Goal: Complete application form

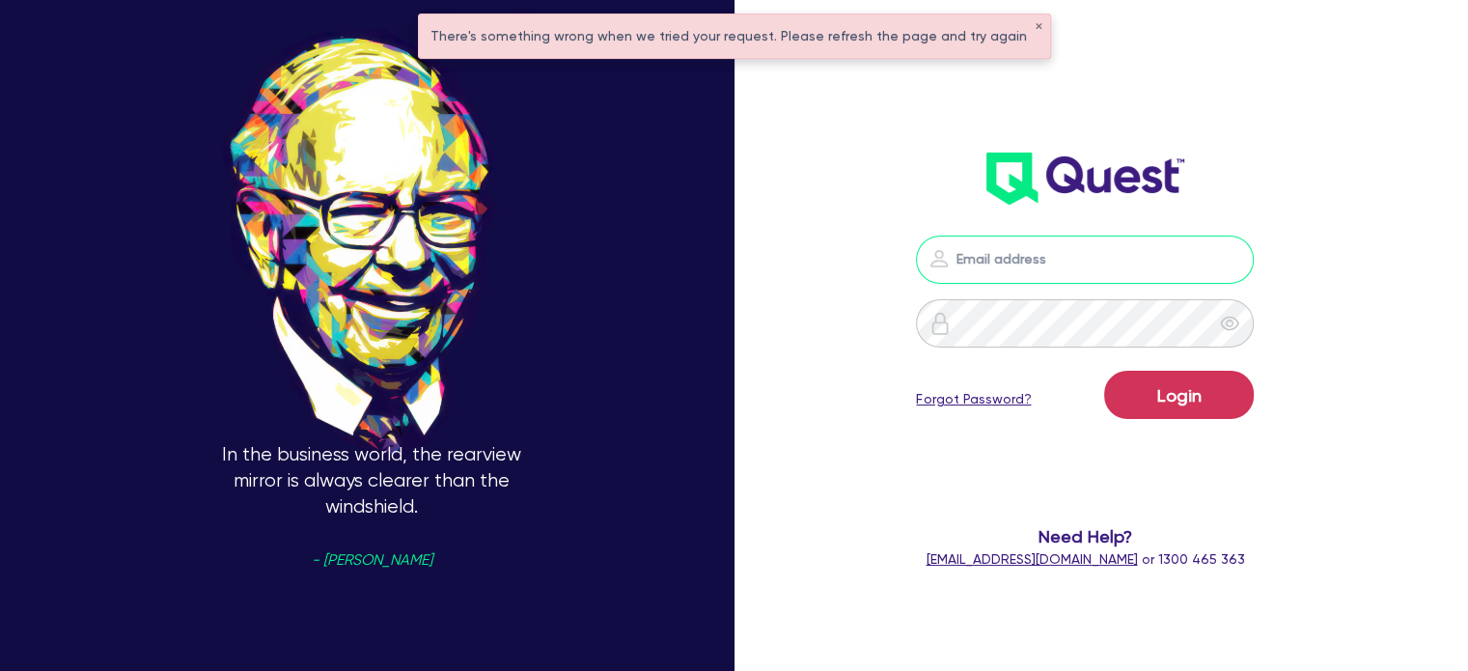
click at [1060, 265] on input "email" at bounding box center [1085, 259] width 338 height 48
type input "[EMAIL_ADDRESS][PERSON_NAME][DOMAIN_NAME]"
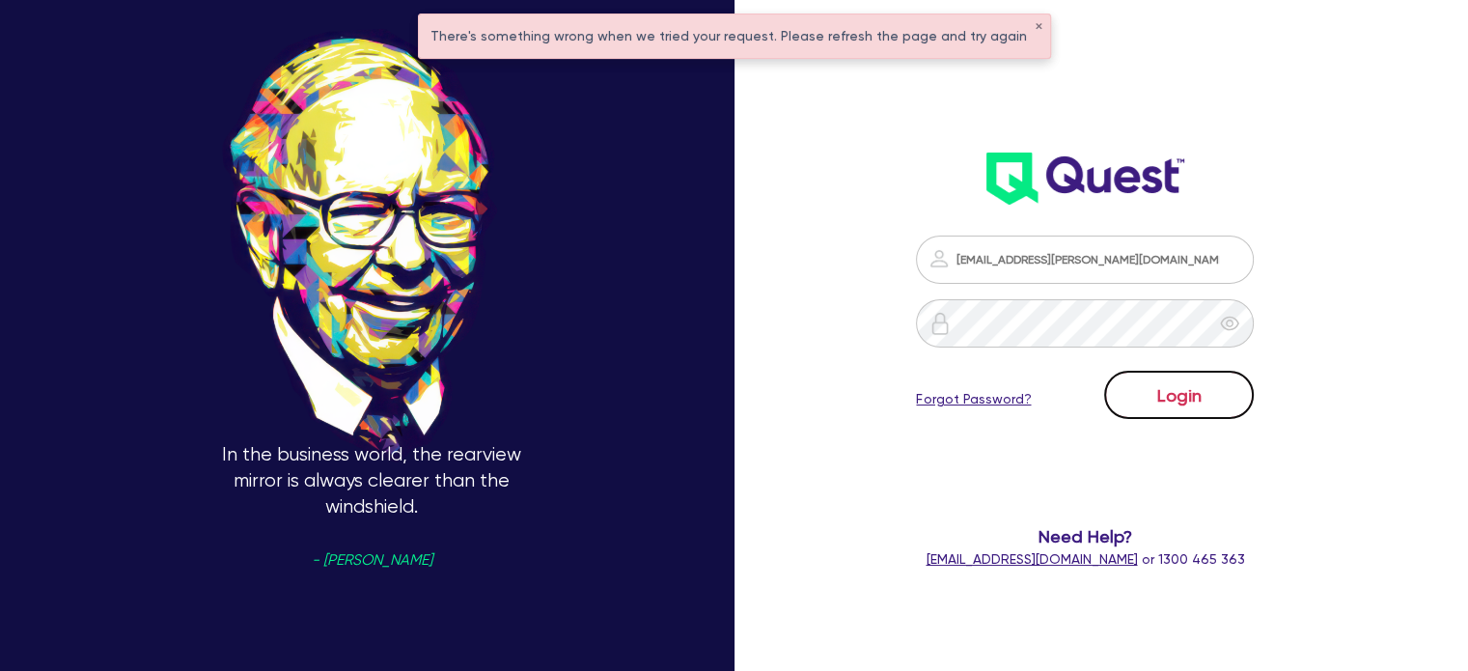
click at [1130, 396] on button "Login" at bounding box center [1179, 395] width 150 height 48
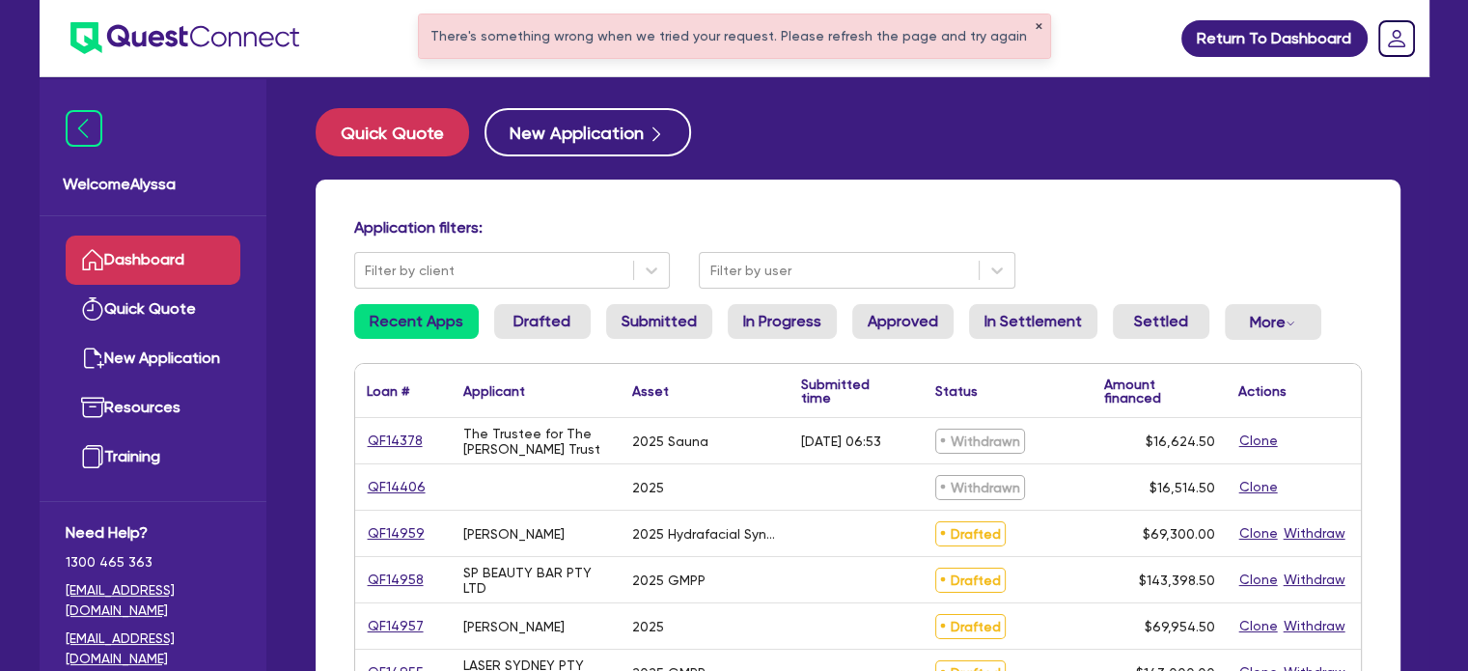
click at [1034, 26] on button "✕" at bounding box center [1038, 27] width 8 height 10
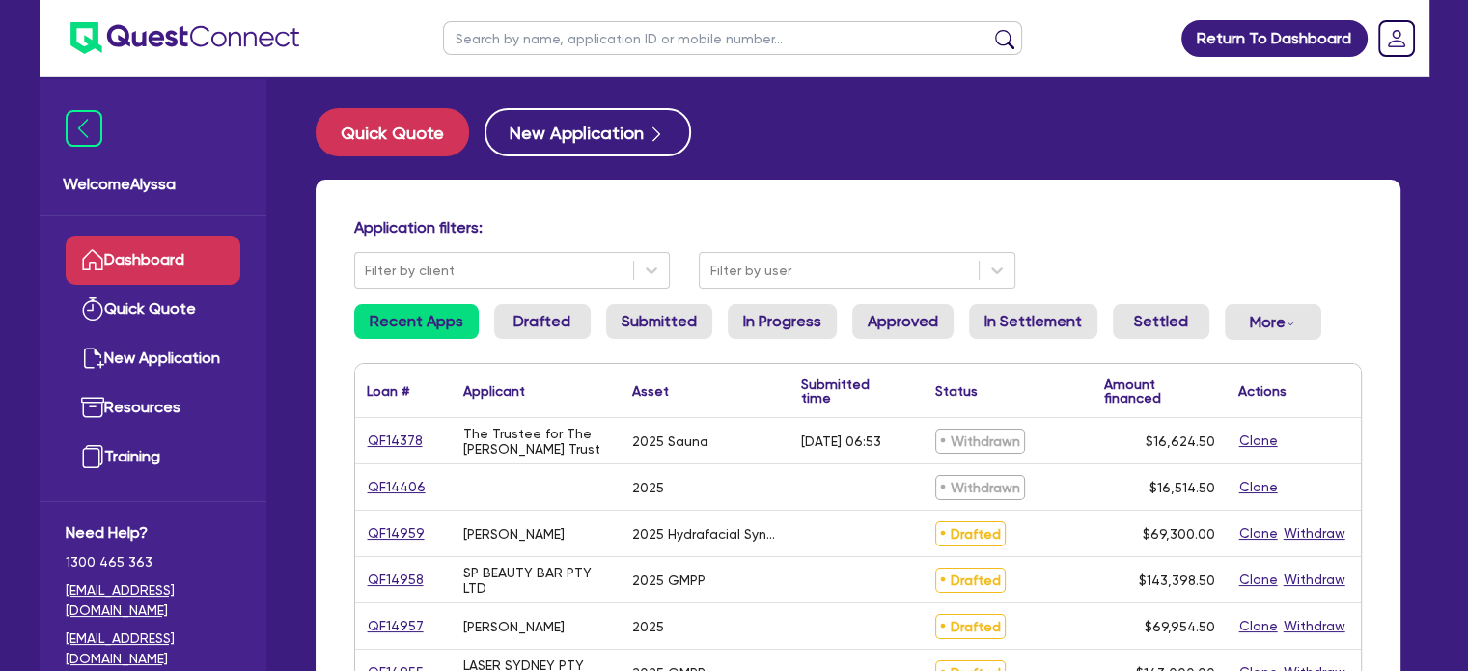
click at [823, 46] on input "text" at bounding box center [732, 38] width 579 height 34
type input "[PERSON_NAME]"
click at [989, 29] on button "submit" at bounding box center [1004, 42] width 31 height 27
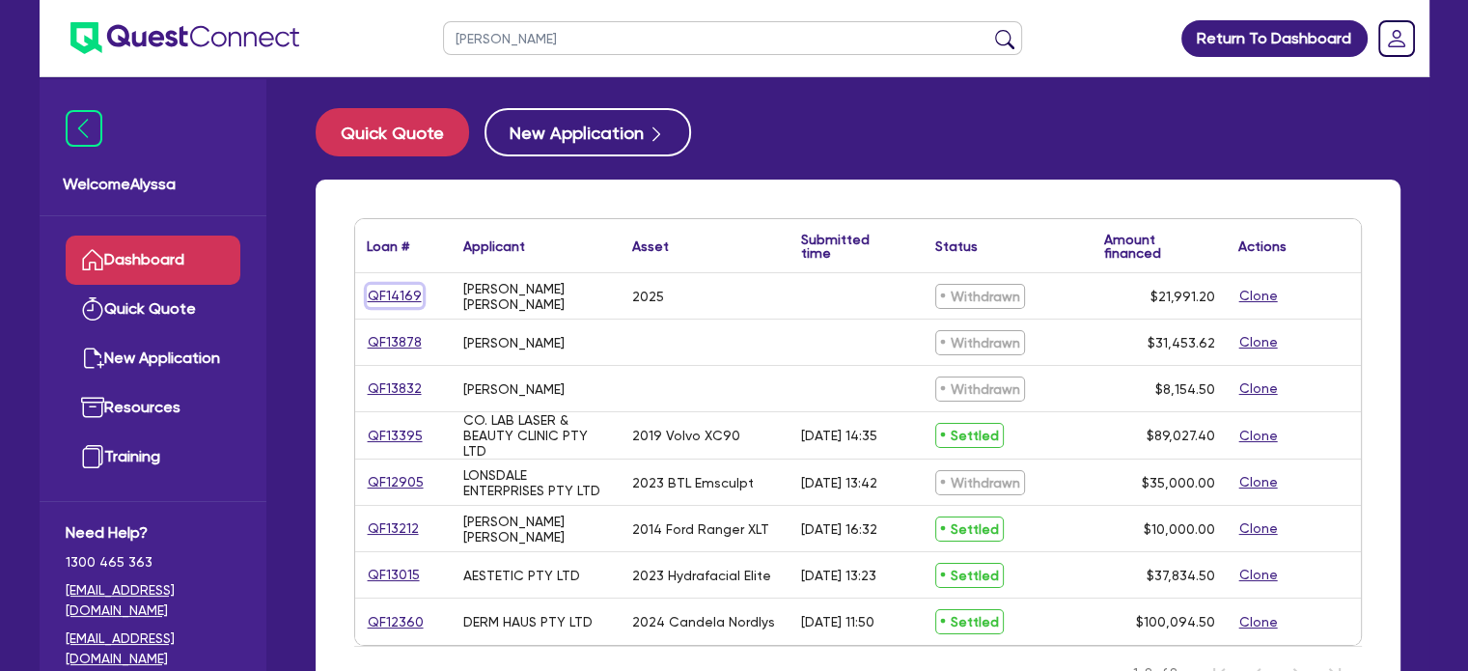
click at [379, 295] on link "QF14169" at bounding box center [395, 296] width 56 height 22
select select "TERTIARY_ASSETS"
select select "BEAUTY_EQUIPMENT"
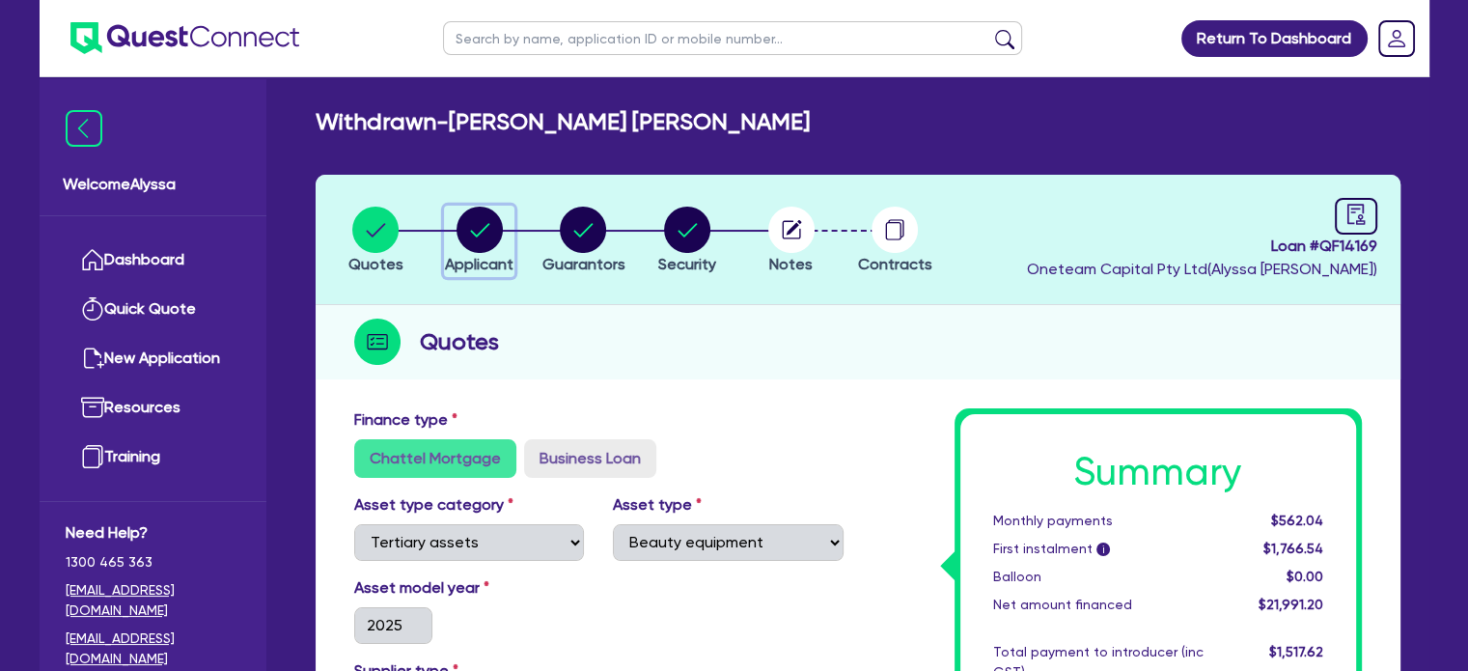
click at [482, 219] on circle "button" at bounding box center [479, 229] width 46 height 46
select select "SOLE_TRADER"
select select "HEALTH_BEAUTY"
select select "HAIR_BEAUTY_SALONS"
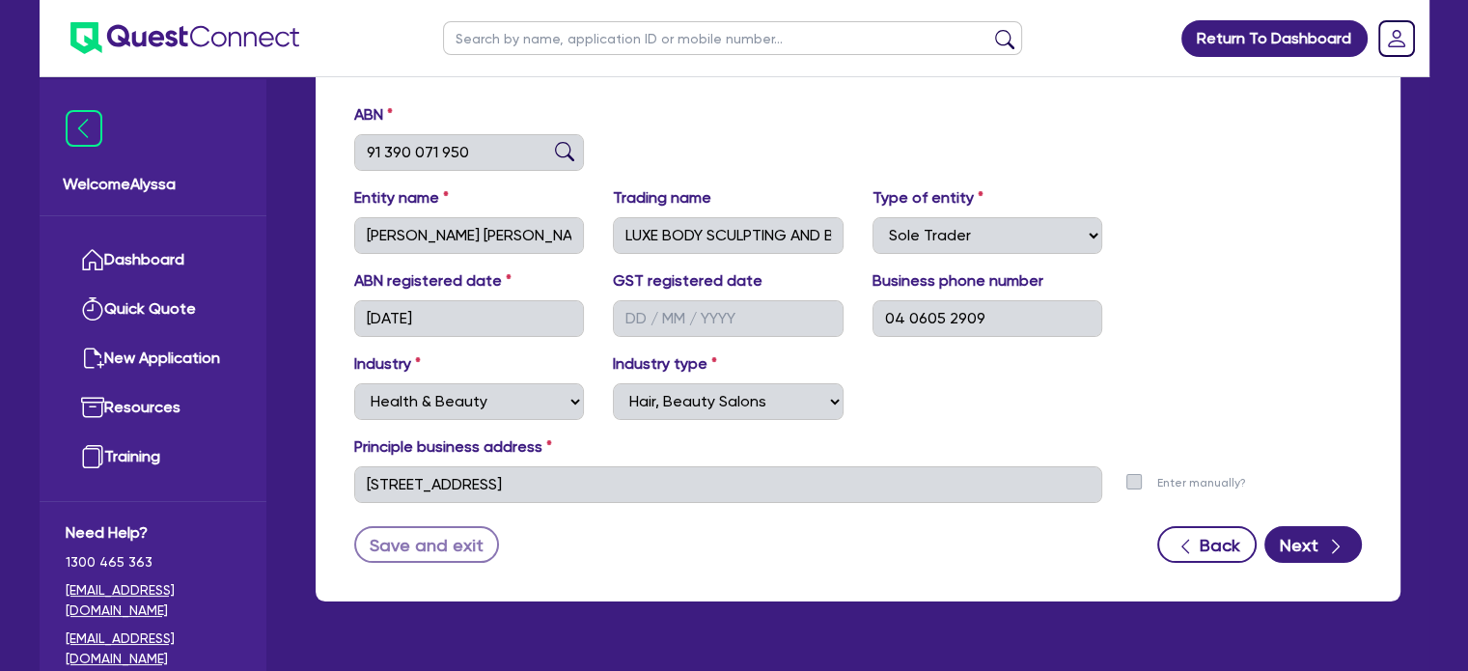
scroll to position [305, 0]
click at [699, 26] on input "text" at bounding box center [732, 38] width 579 height 34
type input "[PERSON_NAME]"
click button "submit" at bounding box center [1004, 42] width 31 height 27
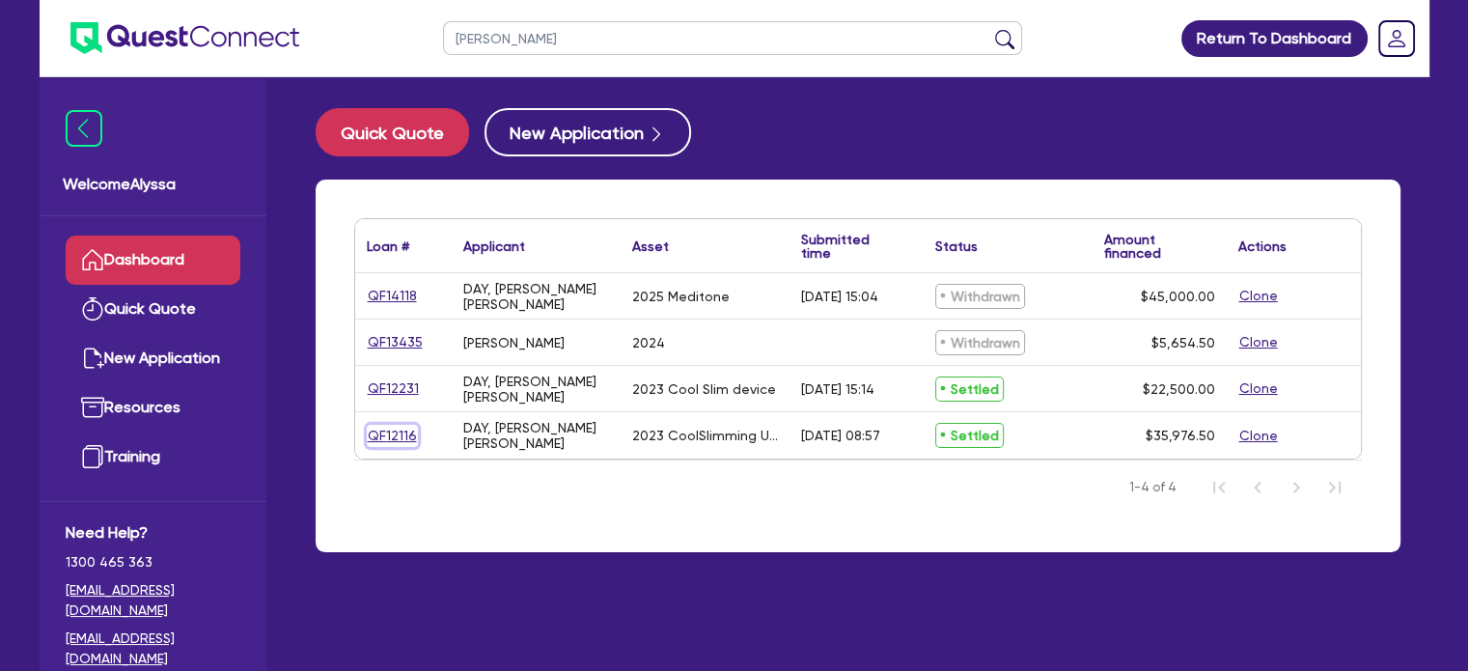
click at [388, 435] on link "QF12116" at bounding box center [392, 436] width 51 height 22
select select "TERTIARY_ASSETS"
select select "BEAUTY_EQUIPMENT"
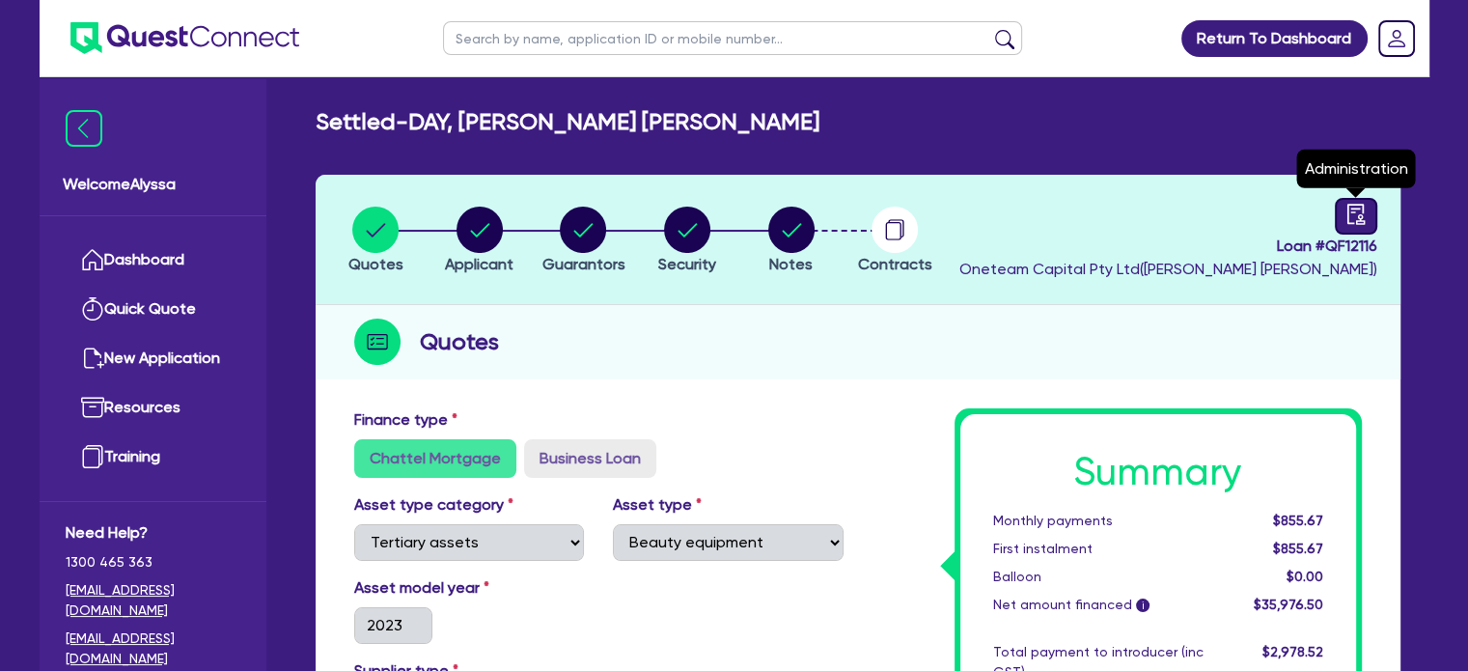
click at [1362, 214] on icon "audit" at bounding box center [1355, 214] width 21 height 21
select select "SETTLED"
select select "Angle Finance"
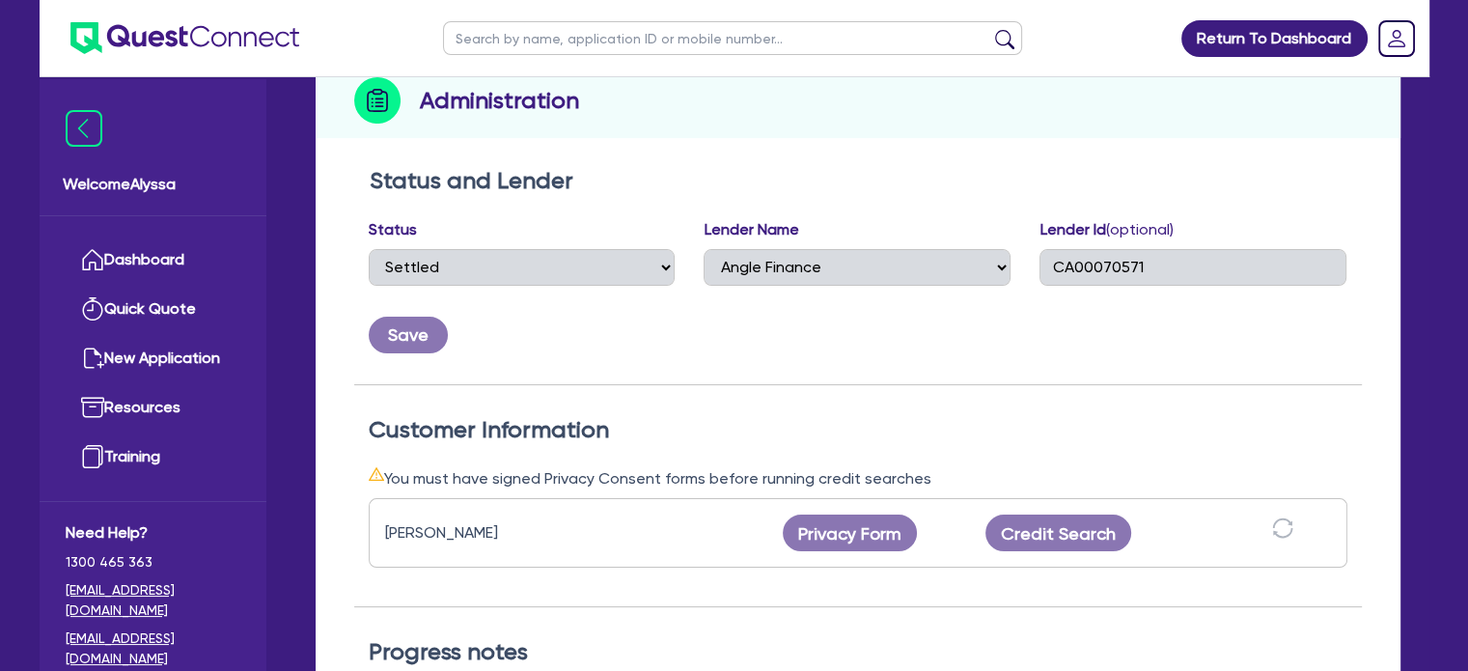
scroll to position [239, 0]
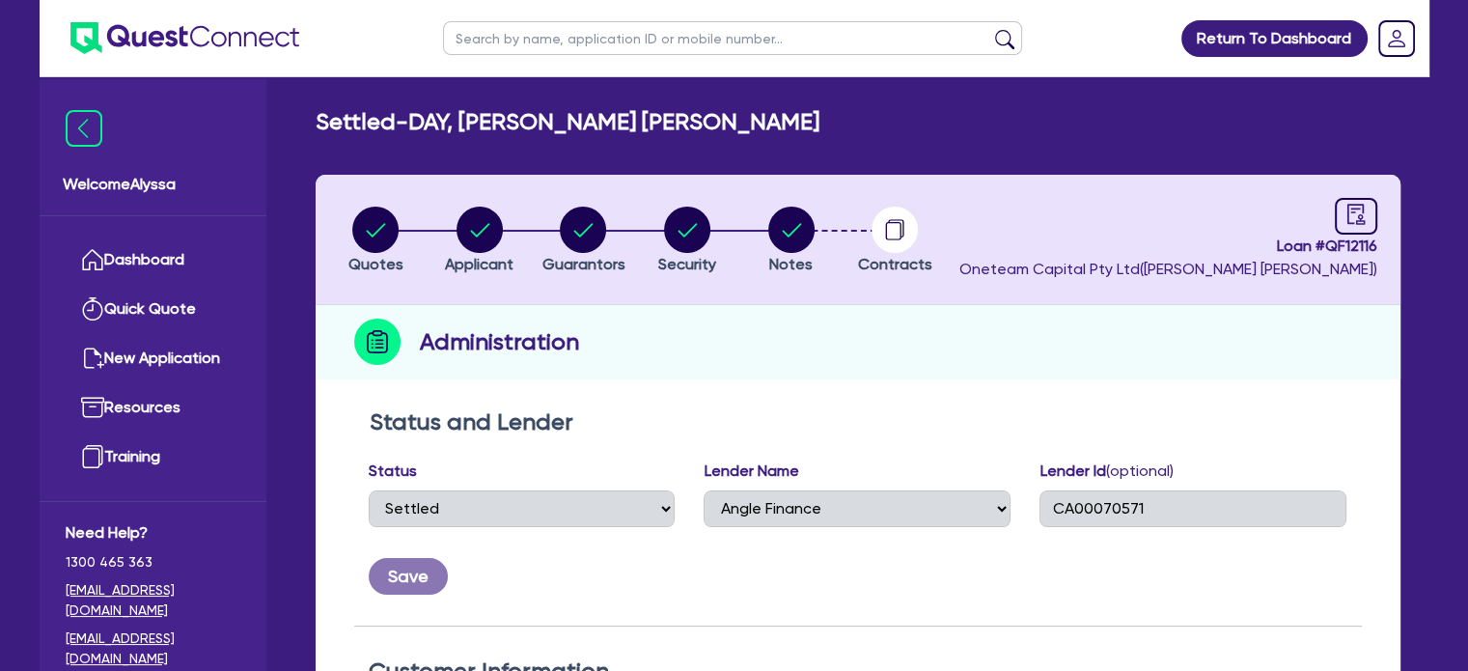
select select "TERTIARY_ASSETS"
select select "BEAUTY_EQUIPMENT"
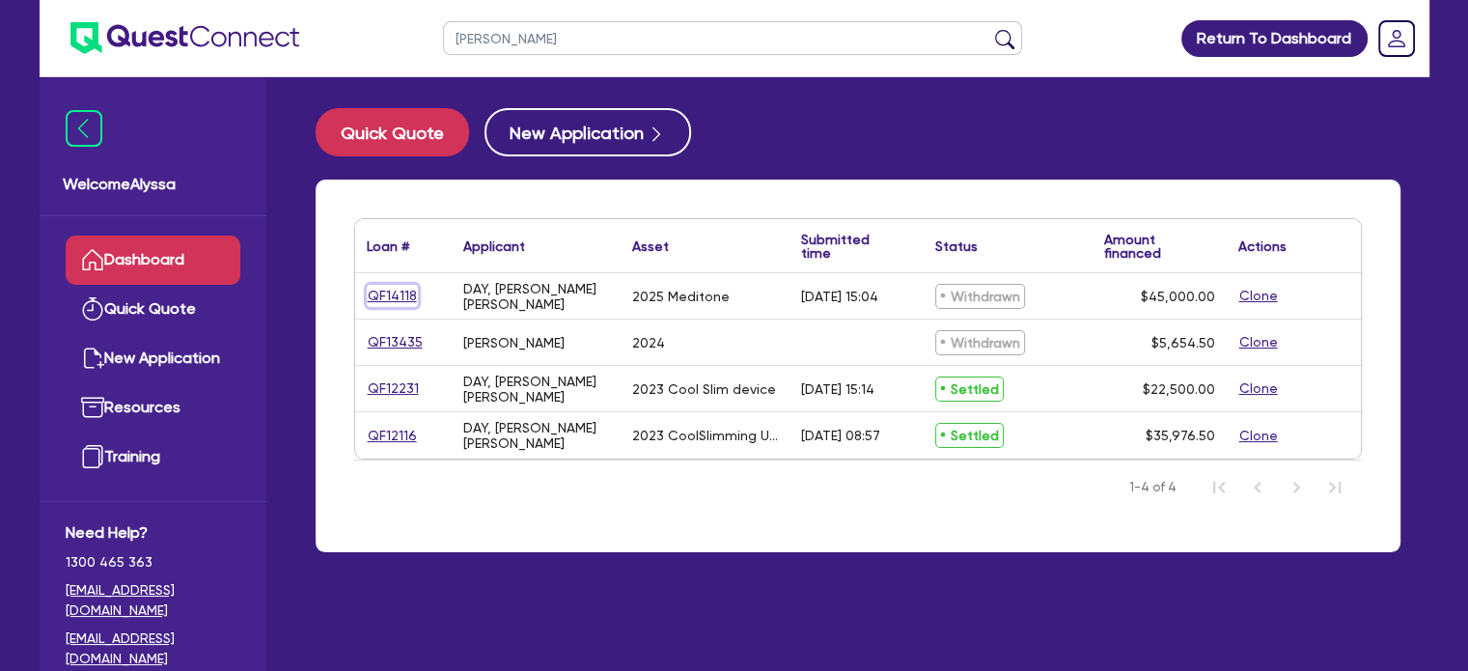
click at [386, 292] on link "QF14118" at bounding box center [392, 296] width 51 height 22
select select "TERTIARY_ASSETS"
select select "BEAUTY_EQUIPMENT"
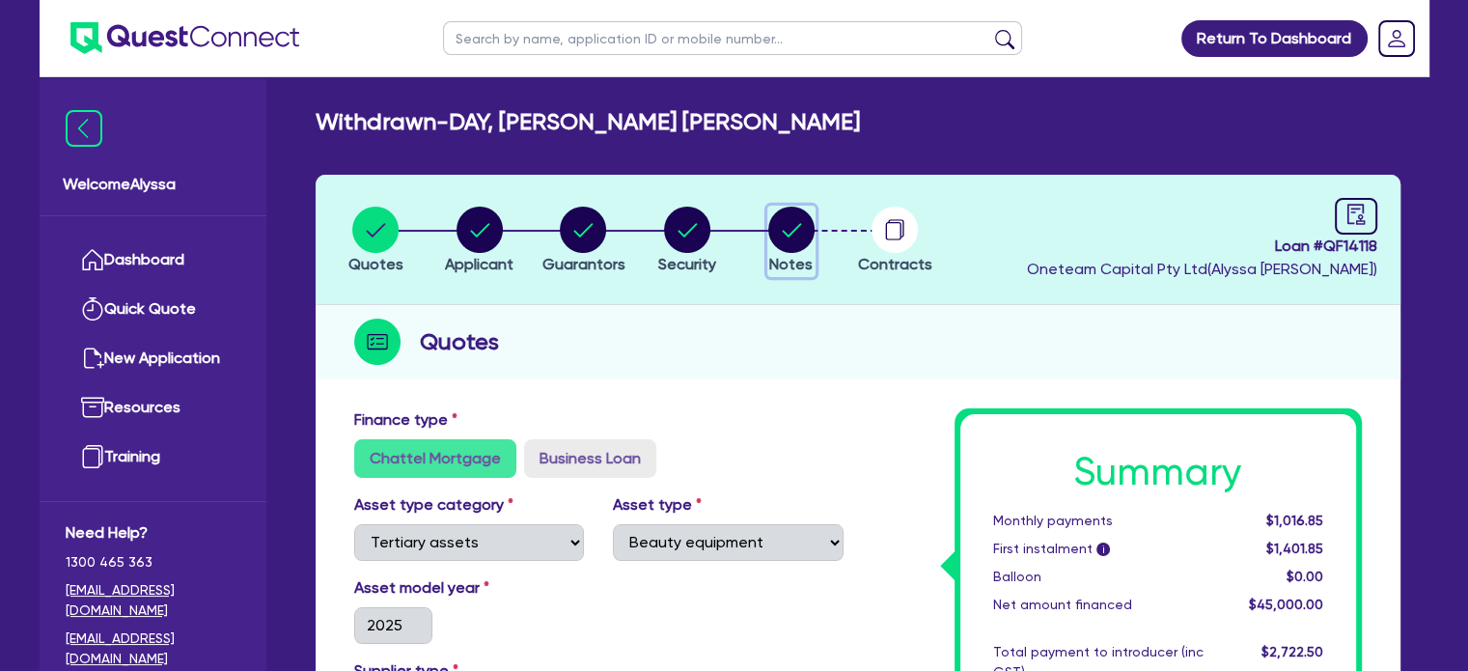
click at [768, 228] on circle "button" at bounding box center [791, 229] width 46 height 46
select select "Other"
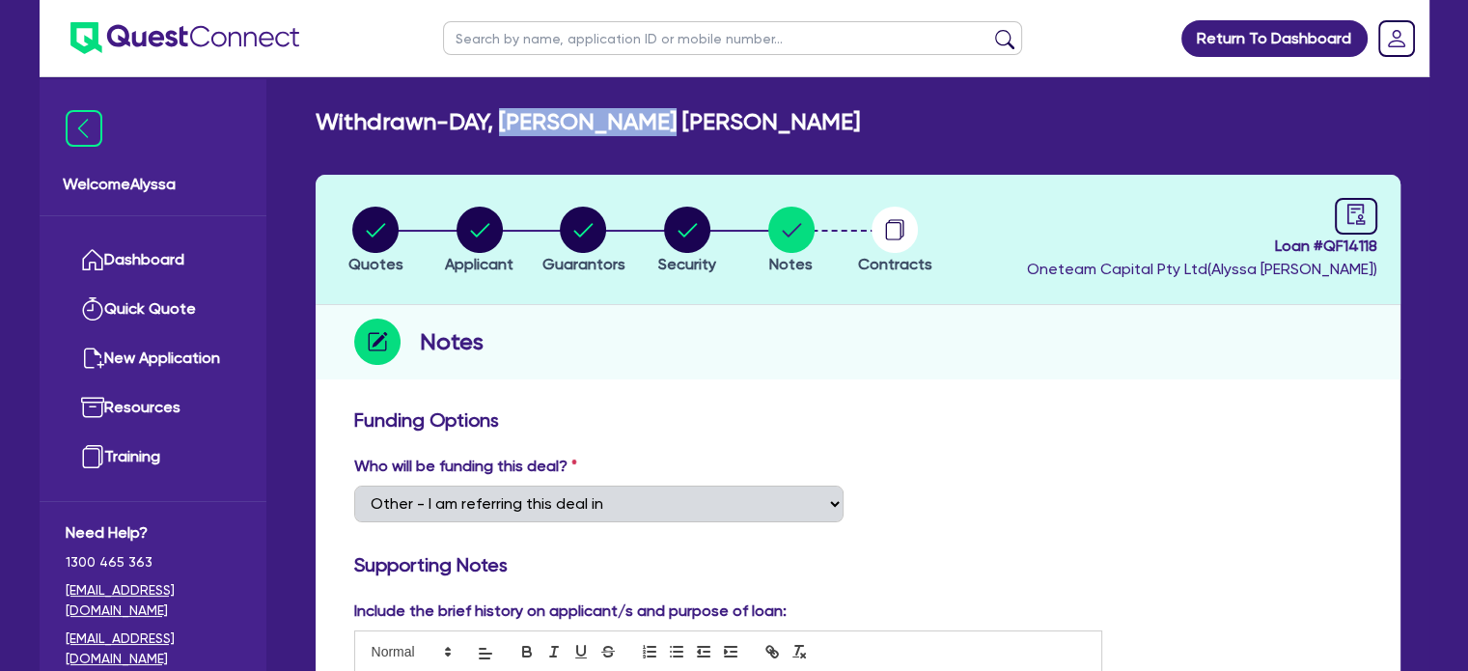
drag, startPoint x: 688, startPoint y: 125, endPoint x: 509, endPoint y: 114, distance: 178.9
click at [509, 114] on div "Withdrawn - DAY, [PERSON_NAME] [PERSON_NAME]" at bounding box center [858, 122] width 1114 height 28
copy h2 "[PERSON_NAME] [PERSON_NAME]"
click at [468, 227] on circle "button" at bounding box center [479, 229] width 46 height 46
select select "SOLE_TRADER"
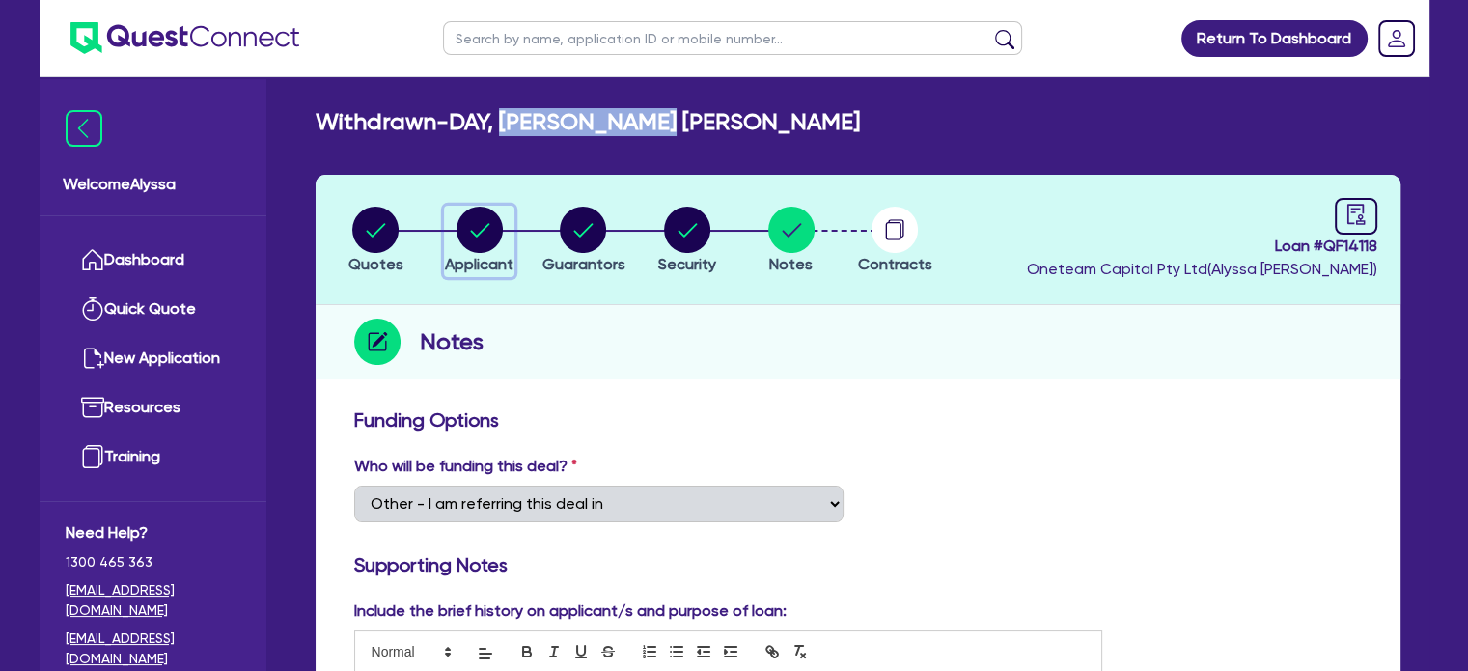
select select "HEALTH_BEAUTY"
select select "HAIR_BEAUTY_SALONS"
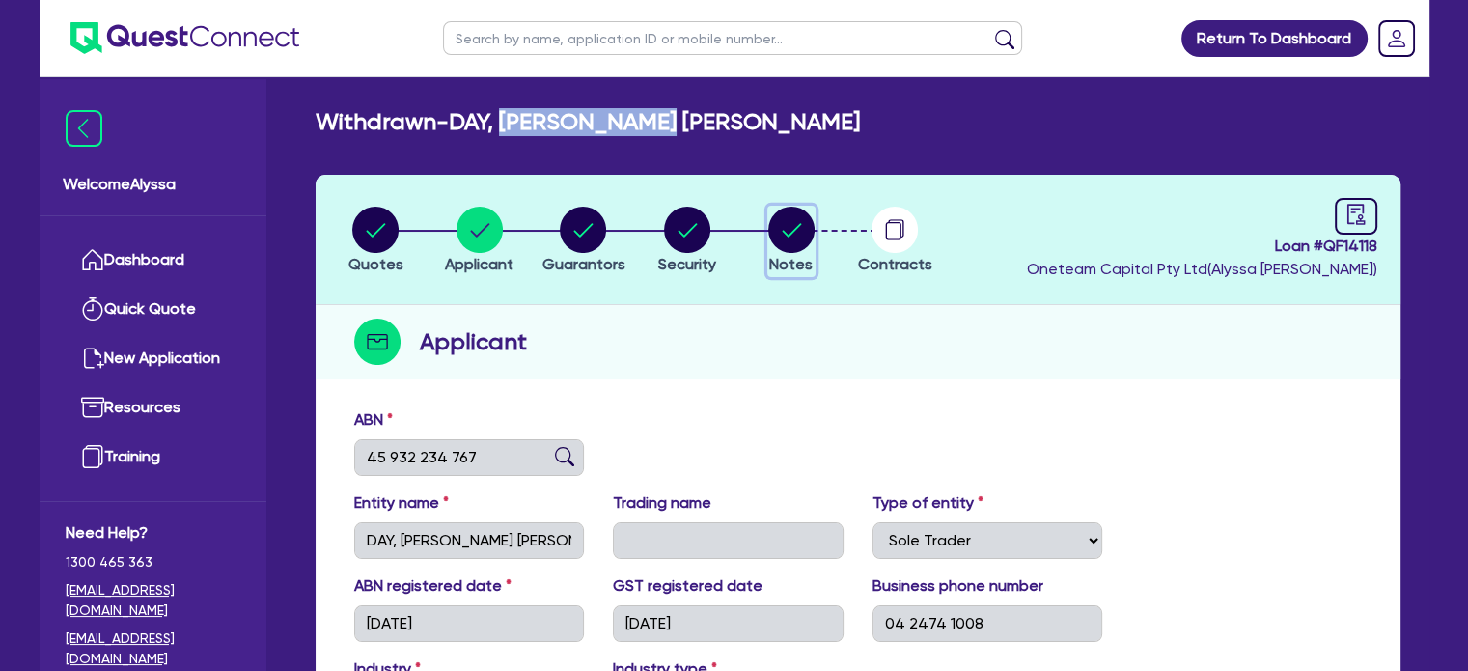
click at [784, 233] on icon "button" at bounding box center [791, 230] width 19 height 14
select select "Other"
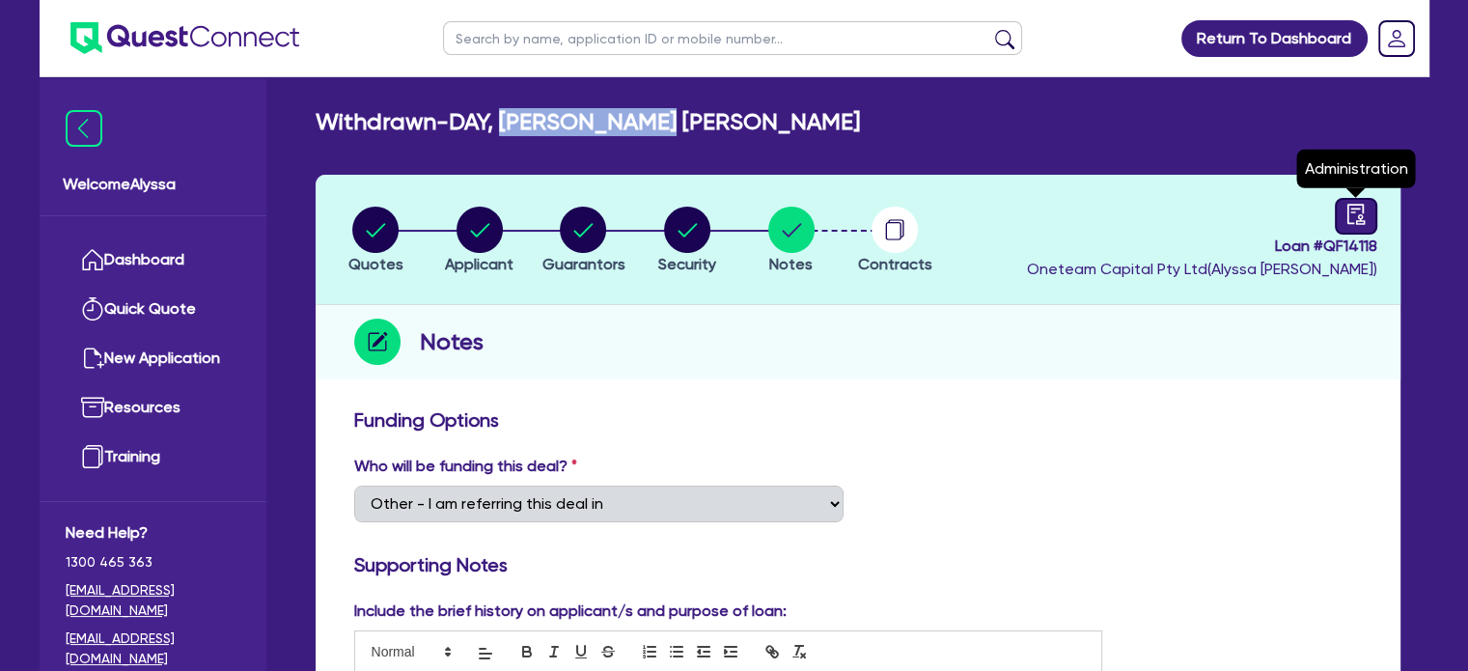
click at [1350, 223] on icon "audit" at bounding box center [1354, 214] width 17 height 20
select select "WITHDRAWN_BY_INTRODUCER"
select select "[PERSON_NAME]"
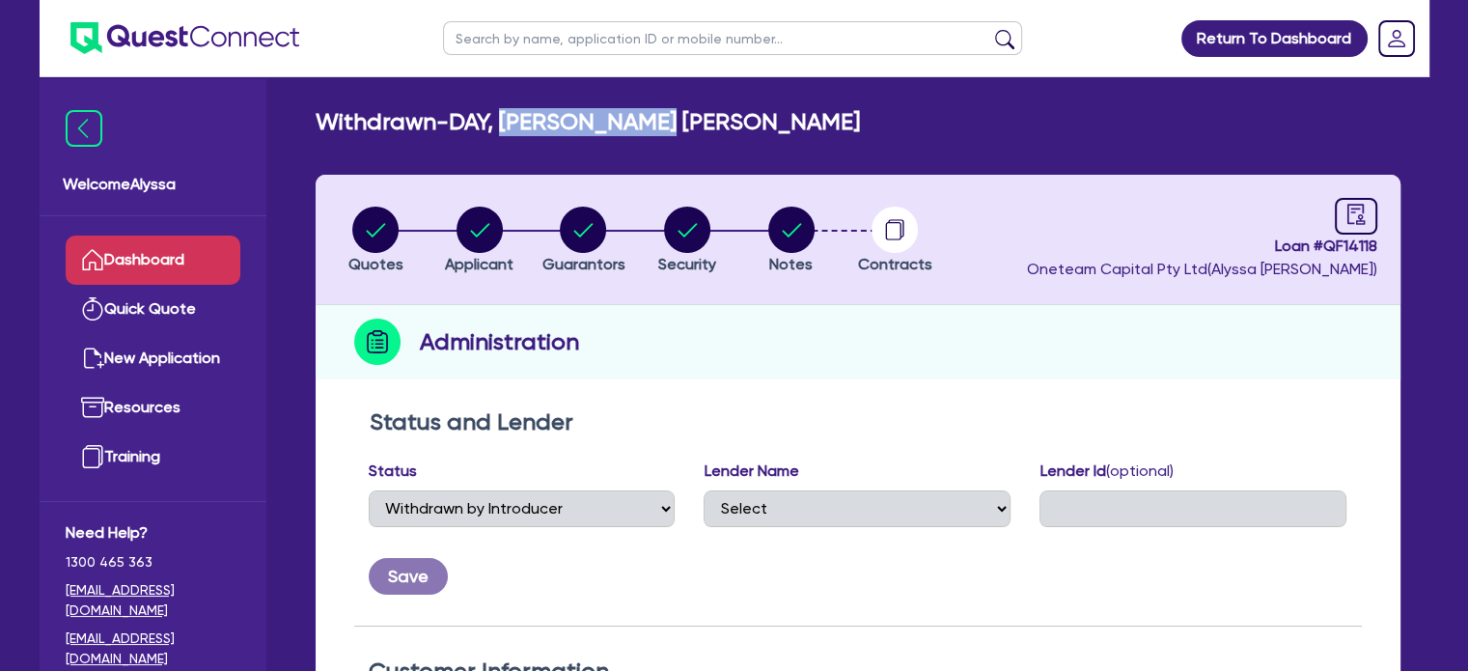
click at [175, 247] on link "Dashboard" at bounding box center [153, 259] width 175 height 49
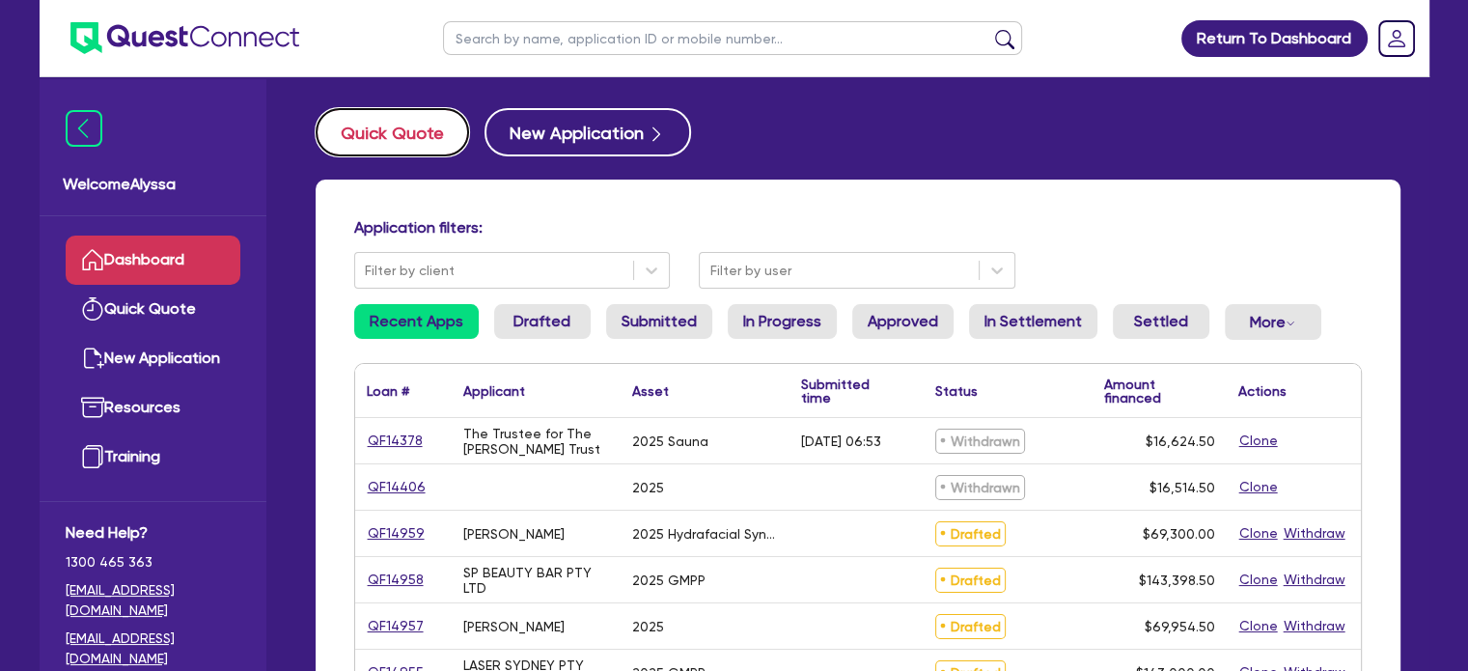
click at [386, 138] on button "Quick Quote" at bounding box center [392, 132] width 153 height 48
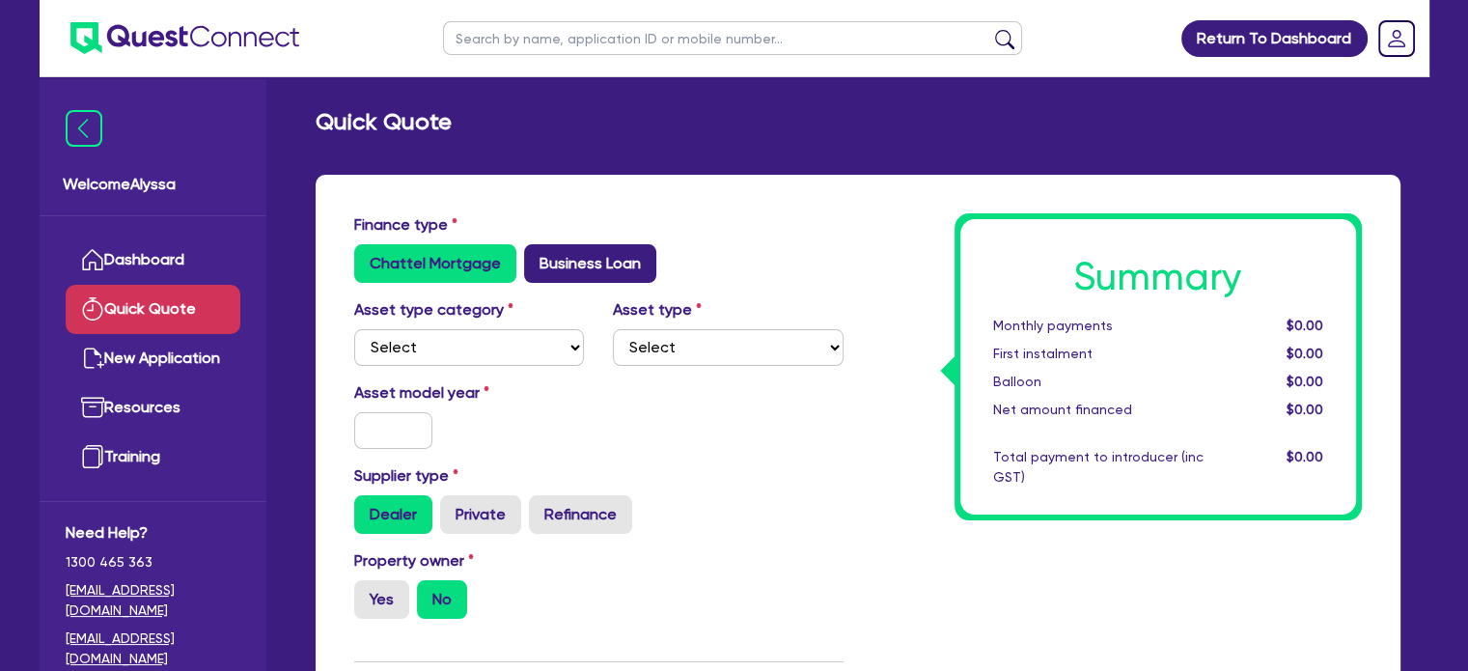
click at [558, 254] on label "Business Loan" at bounding box center [590, 263] width 132 height 39
click at [537, 254] on input "Business Loan" at bounding box center [530, 250] width 13 height 13
radio input "true"
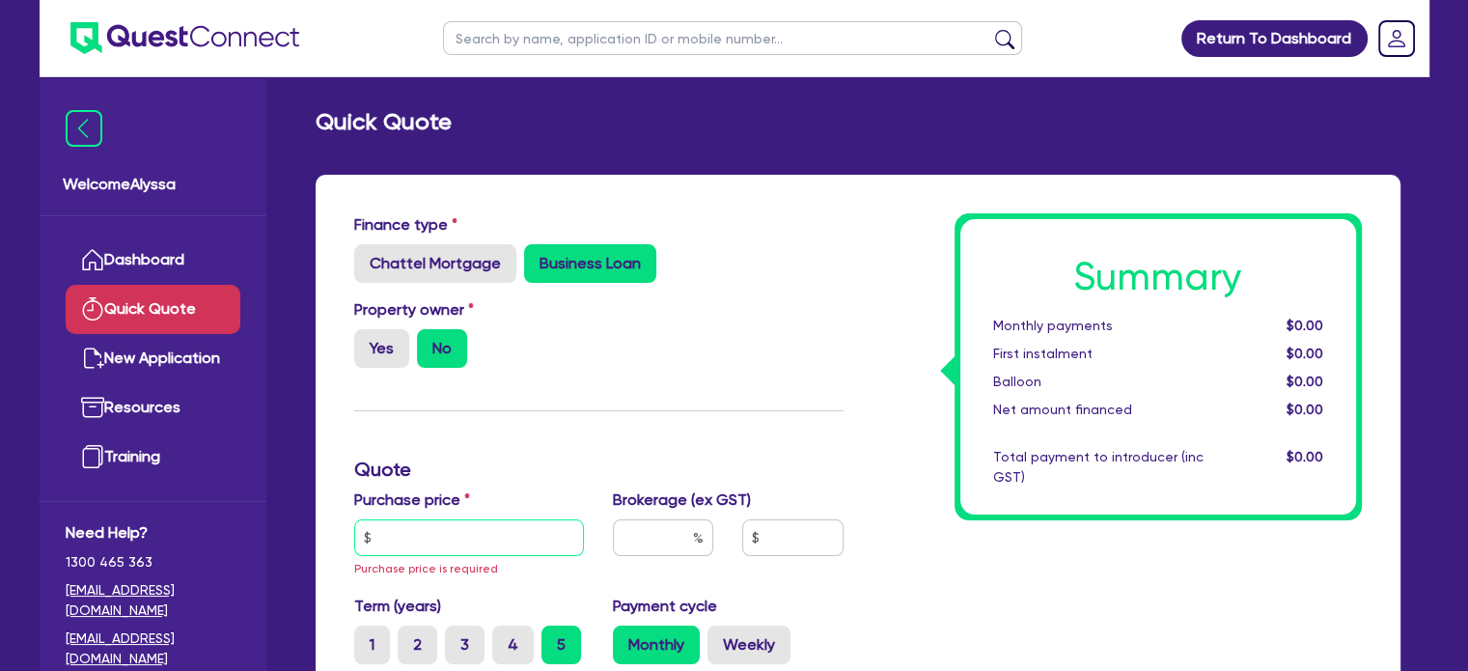
click at [407, 551] on input "text" at bounding box center [469, 537] width 231 height 37
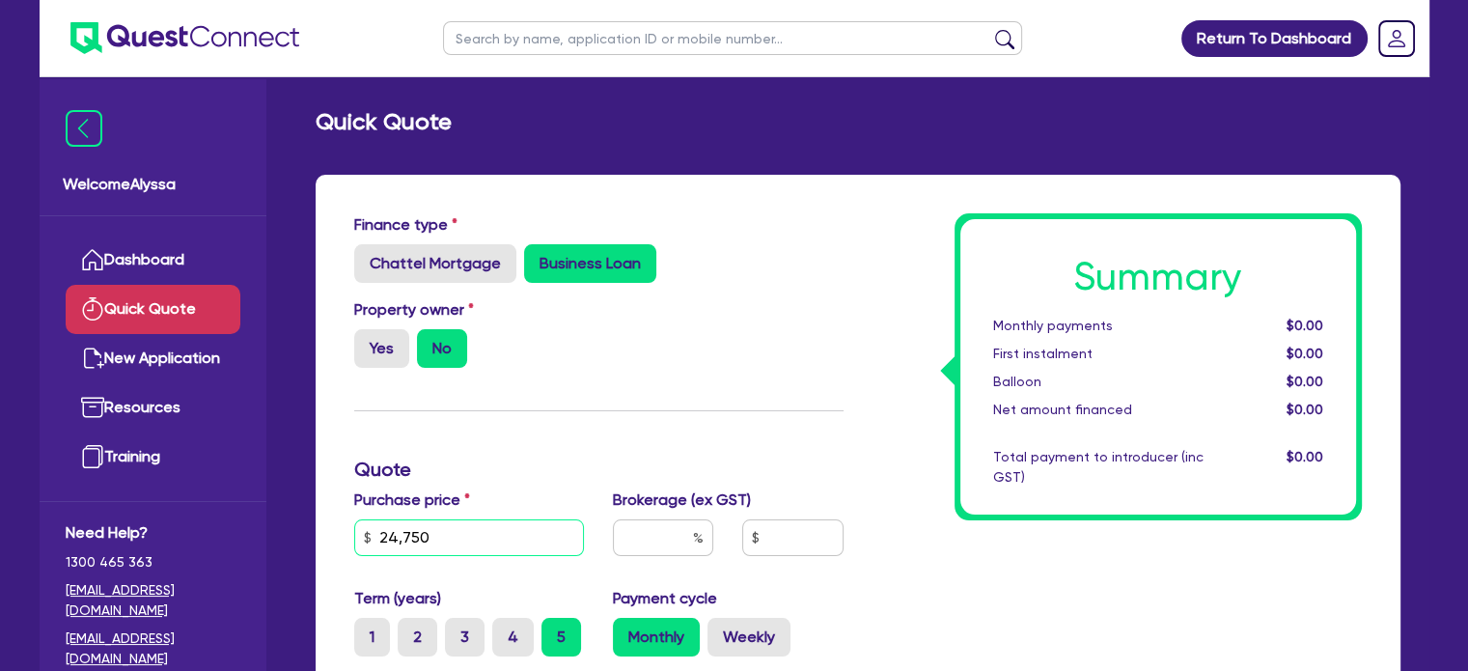
type input "24,750"
click at [648, 530] on input "text" at bounding box center [663, 537] width 100 height 37
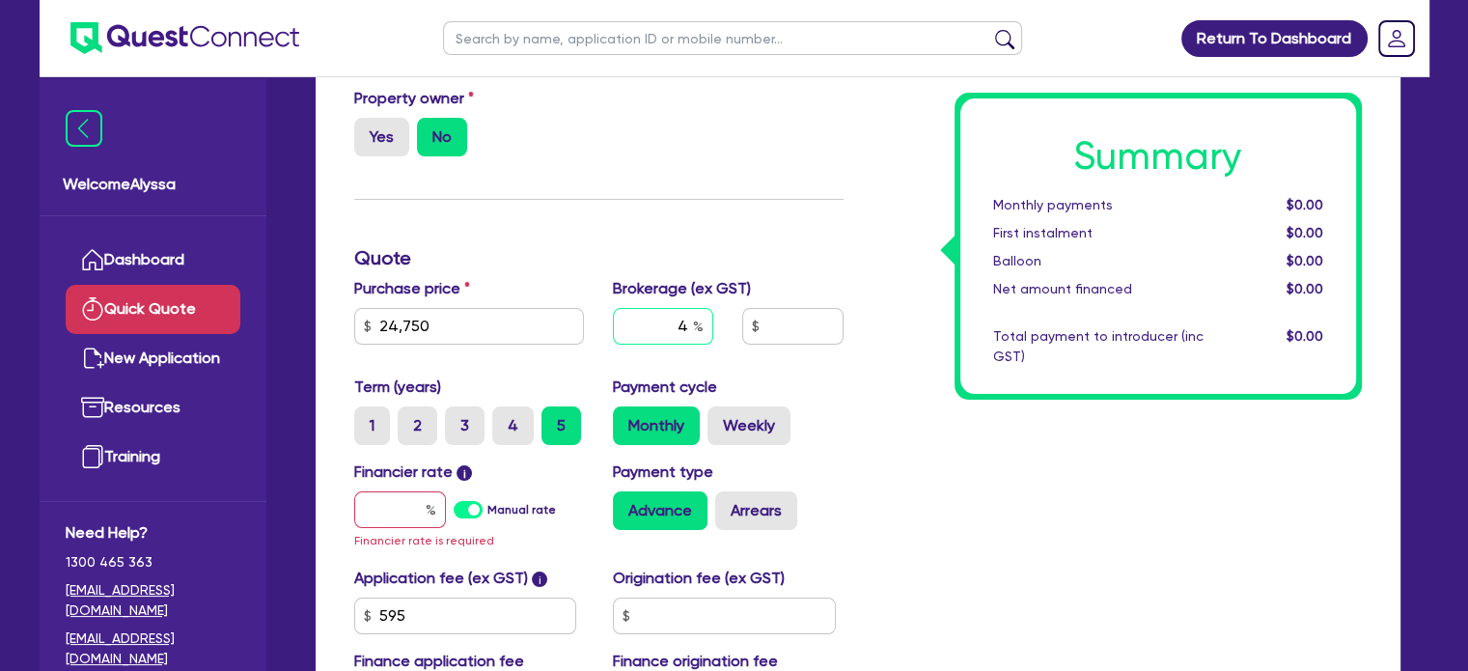
scroll to position [212, 0]
type input "4"
click at [420, 497] on input "text" at bounding box center [400, 508] width 92 height 37
type input "1"
type input "1,016.18"
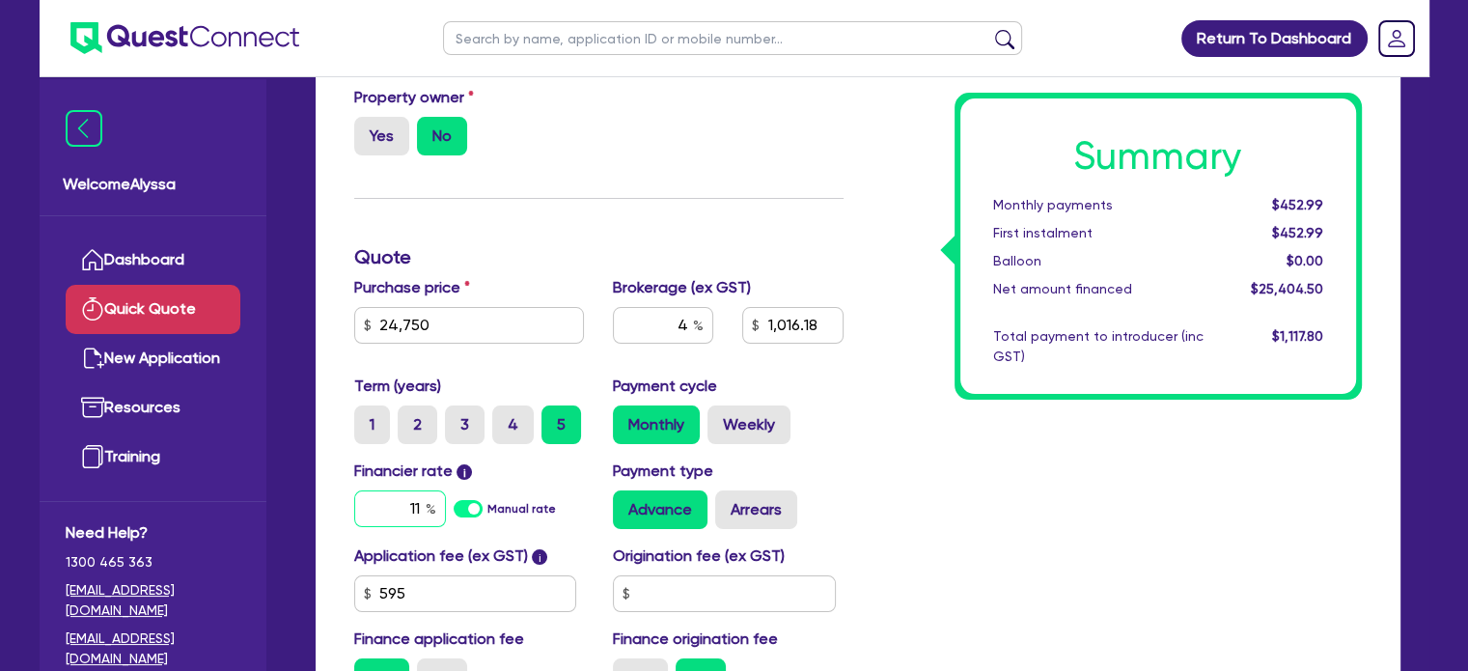
type input "11"
type input "1,016.18"
click at [814, 490] on div "Advance Arrears" at bounding box center [728, 509] width 231 height 39
click at [688, 312] on input "4" at bounding box center [663, 325] width 100 height 37
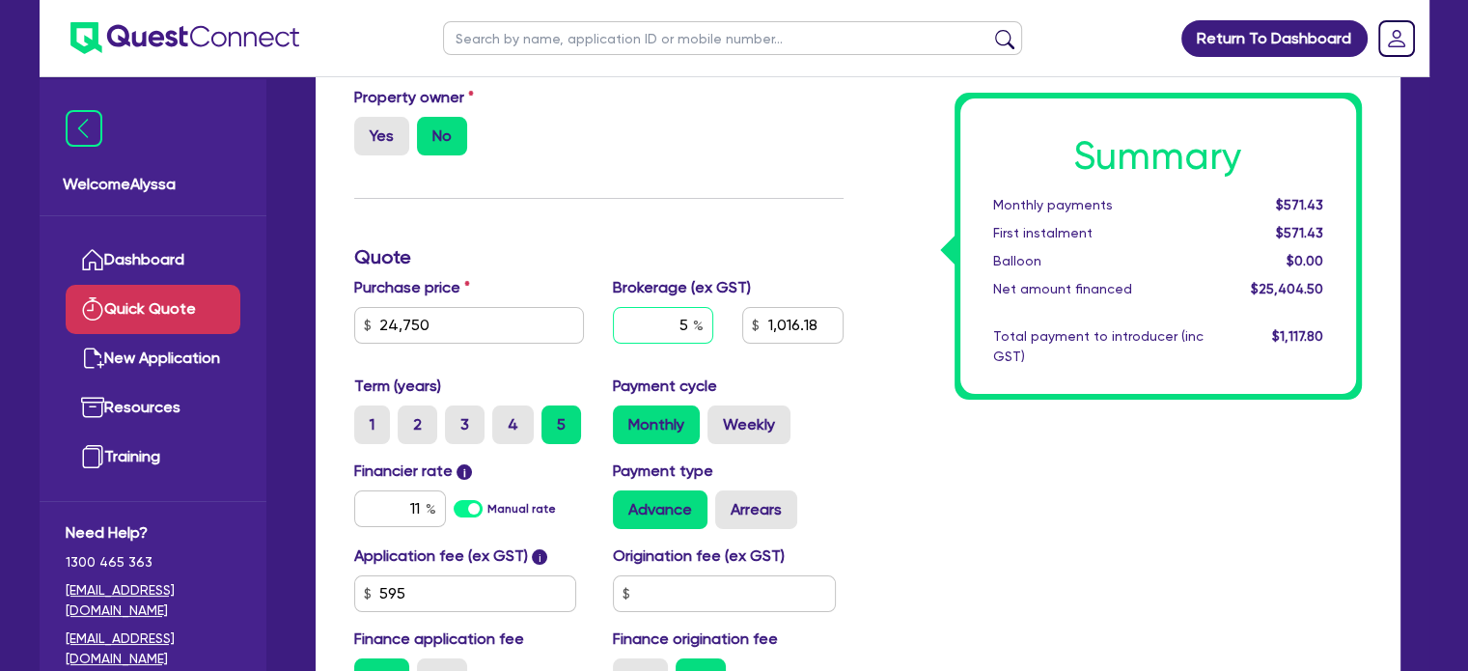
type input "5"
click at [949, 482] on div "Summary Monthly payments Calculating... First instalment Calculating... Balloon…" at bounding box center [1117, 356] width 518 height 711
click at [694, 320] on div "5" at bounding box center [663, 325] width 100 height 37
type input "1,270.22"
click at [694, 320] on div "5" at bounding box center [663, 325] width 100 height 37
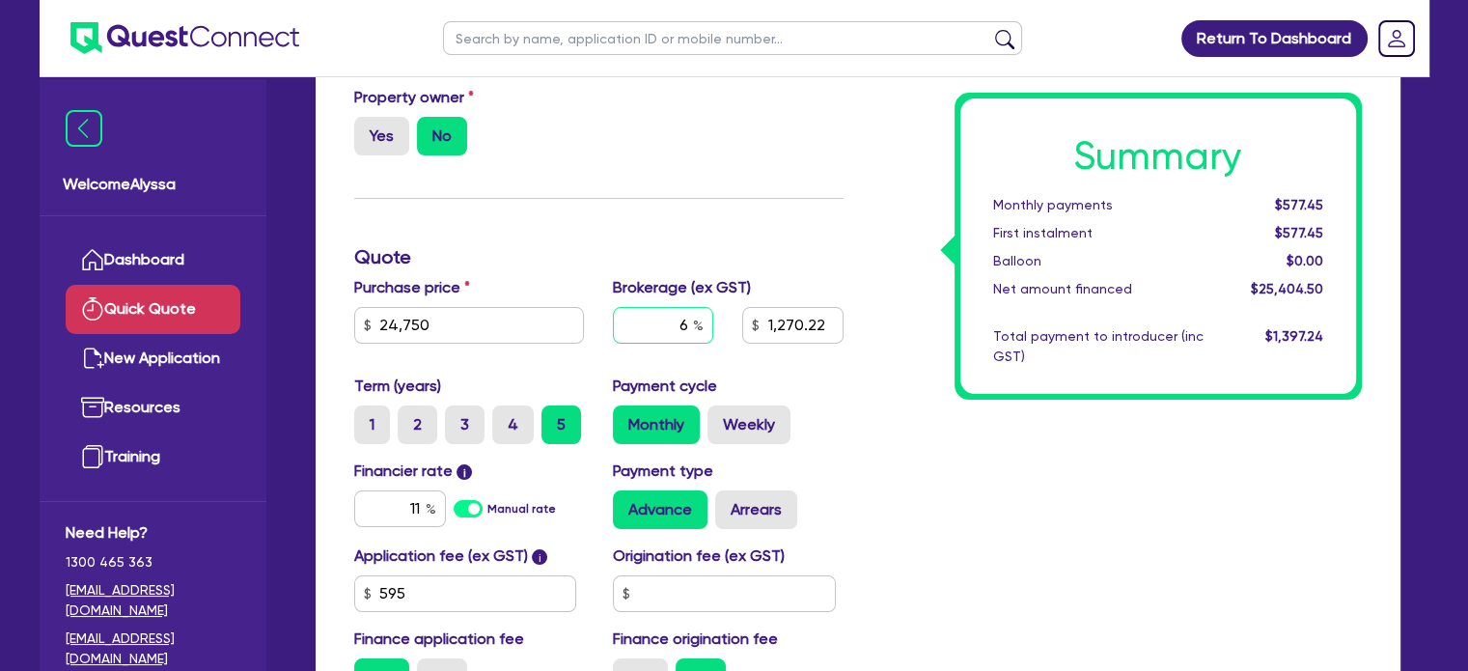
type input "6"
type input "1,524.27"
click at [927, 487] on div "Summary Monthly payments Calculating... First instalment Calculating... Balloon…" at bounding box center [1117, 356] width 518 height 711
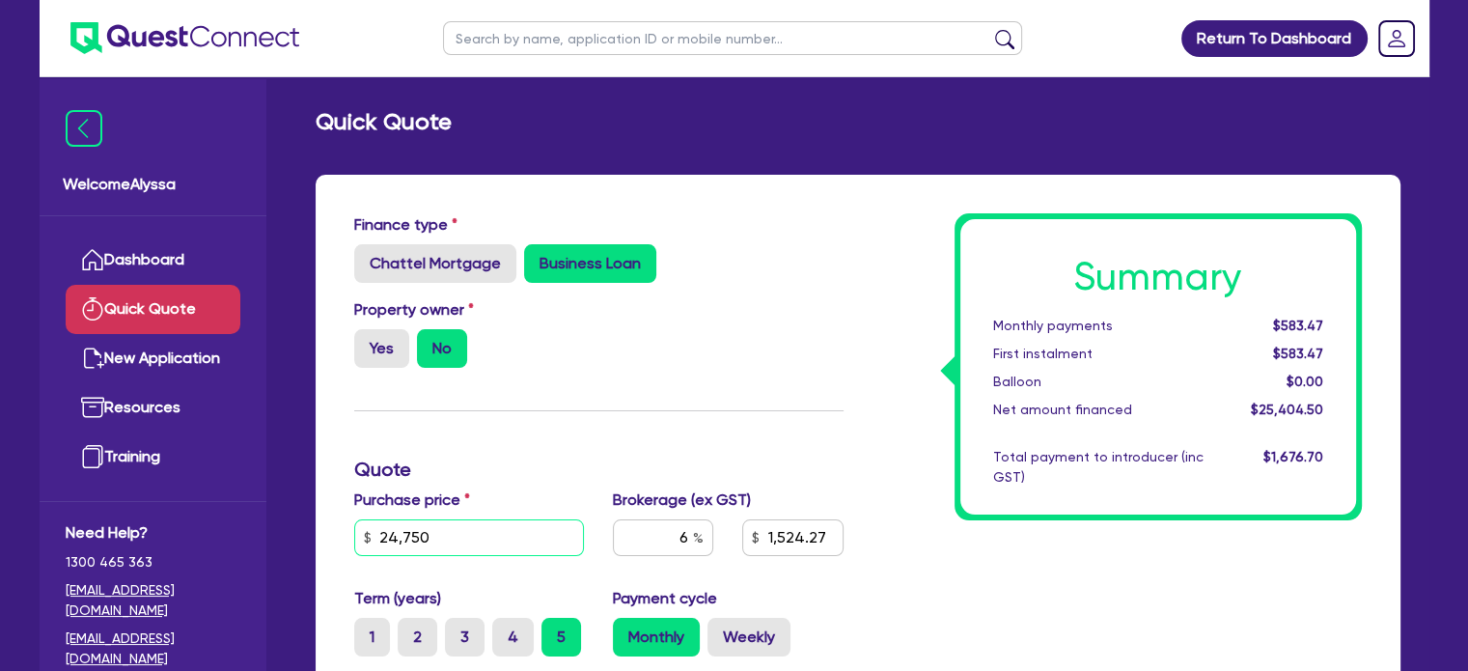
drag, startPoint x: 468, startPoint y: 543, endPoint x: 268, endPoint y: 518, distance: 201.3
click at [268, 518] on div "Welcome Alyssa Dashboard Quick Quote New Application Ref Company Ref Salesperso…" at bounding box center [735, 570] width 1390 height 1141
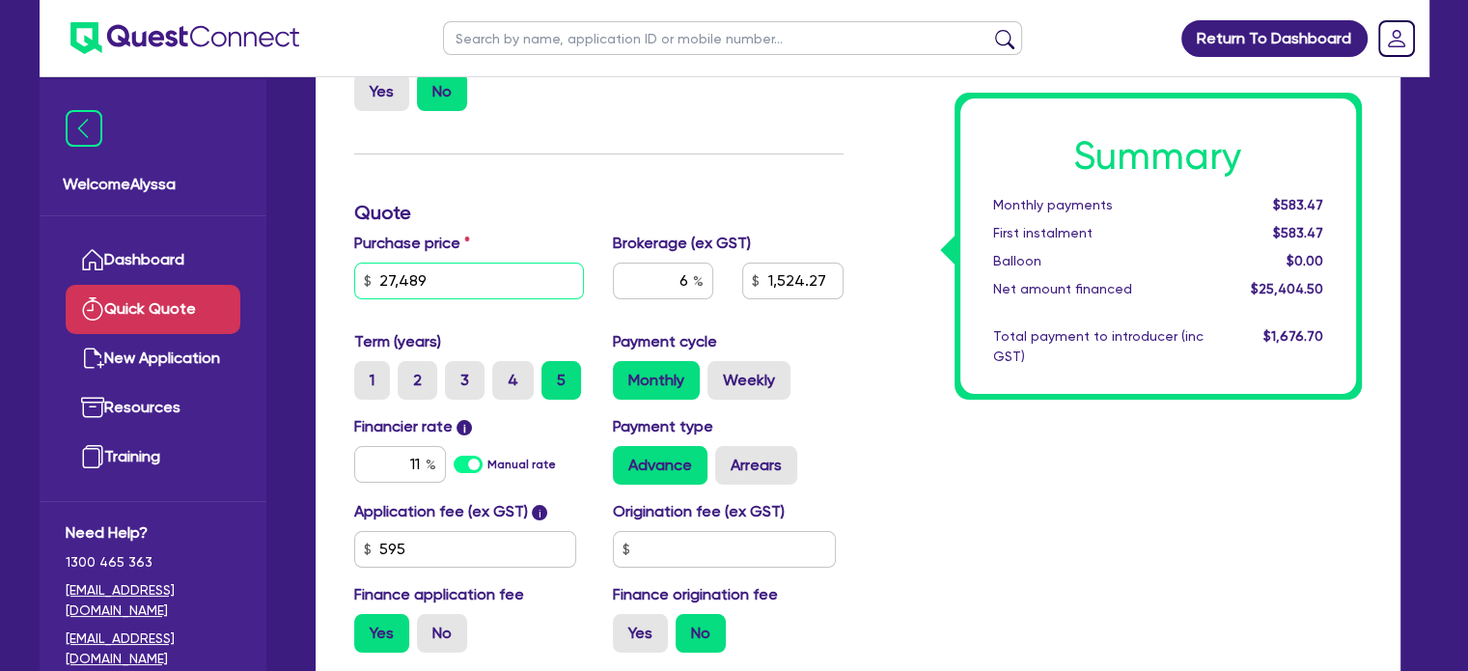
scroll to position [258, 0]
type input "27,489"
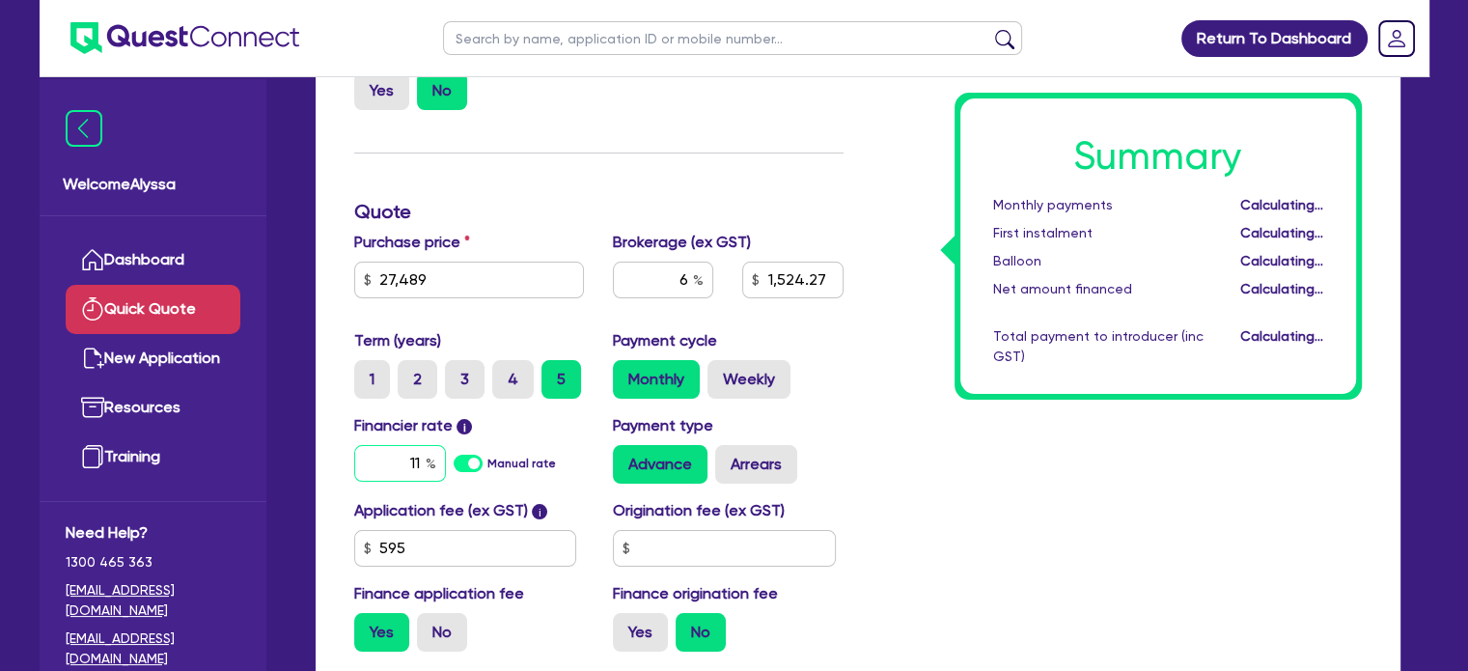
click at [397, 461] on input "11" at bounding box center [400, 463] width 92 height 37
type input "1,688.61"
type input "17.95"
type input "1,688.61"
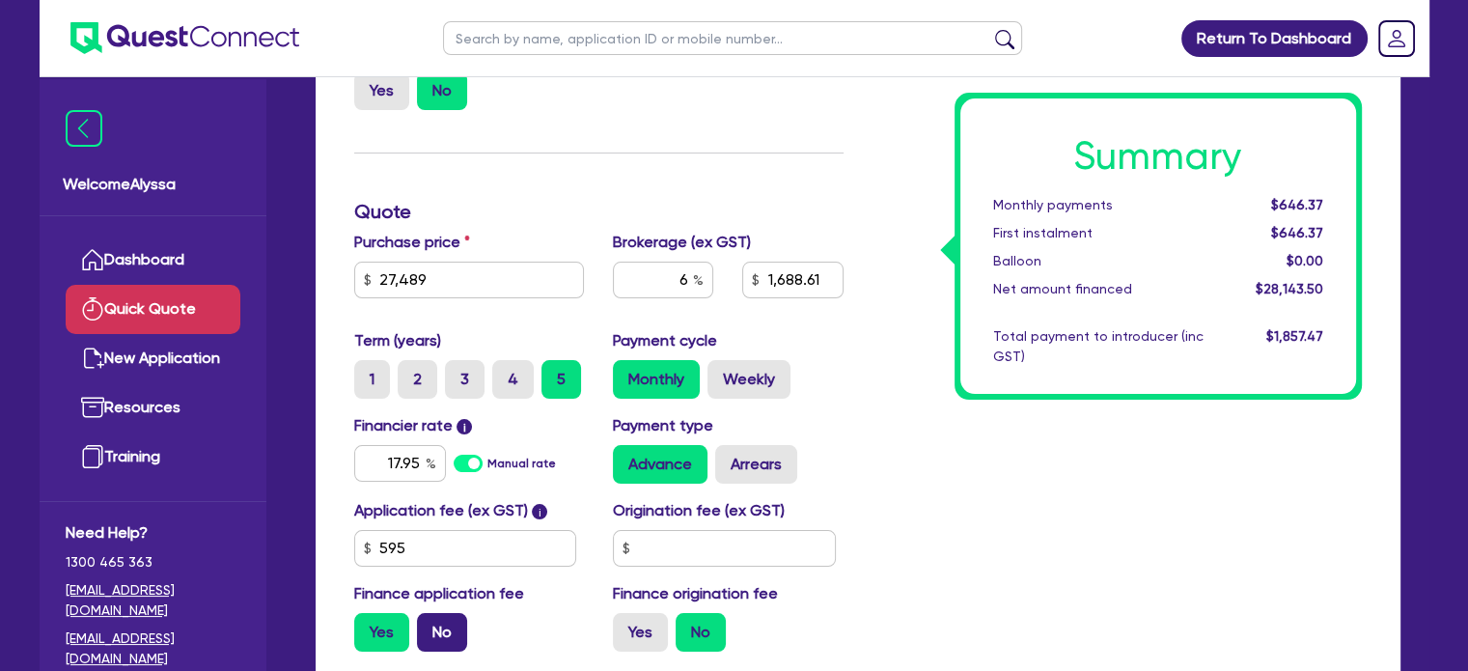
click at [440, 635] on label "No" at bounding box center [442, 632] width 50 height 39
click at [429, 625] on input "No" at bounding box center [423, 619] width 13 height 13
radio input "true"
type input "1,649.34"
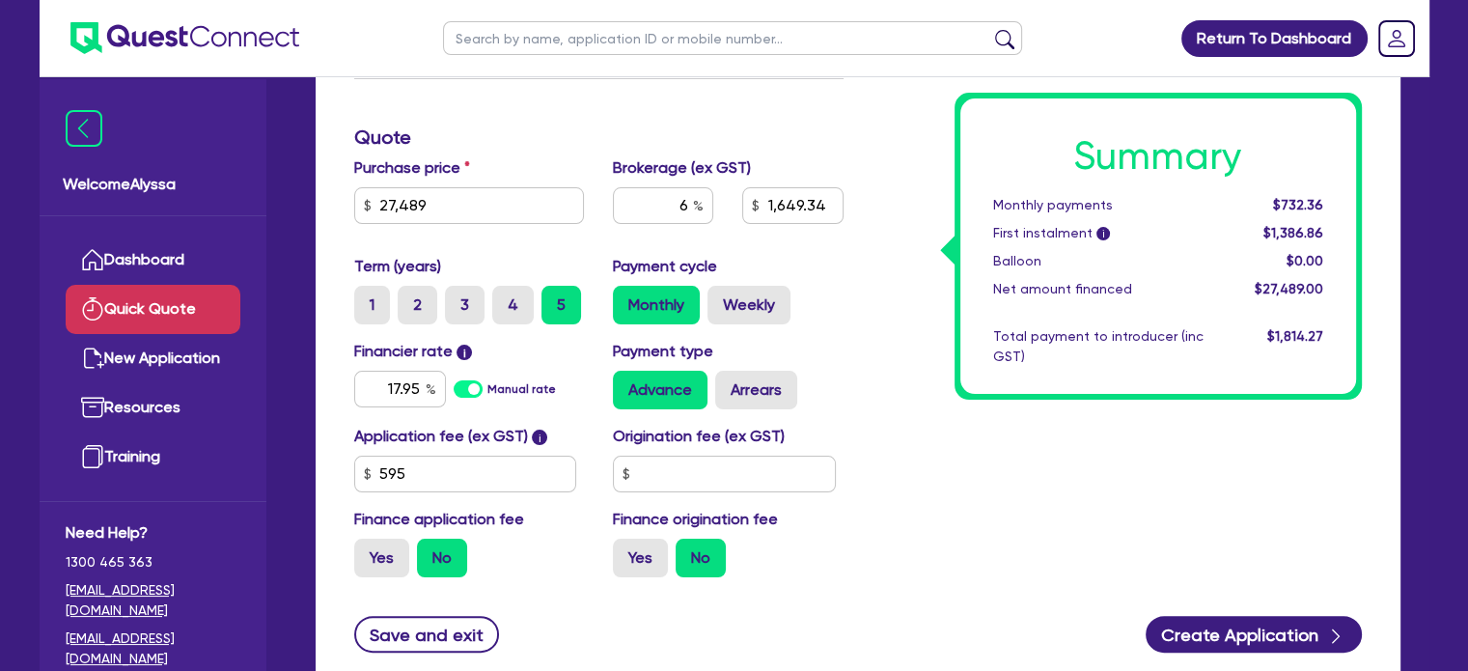
scroll to position [340, 0]
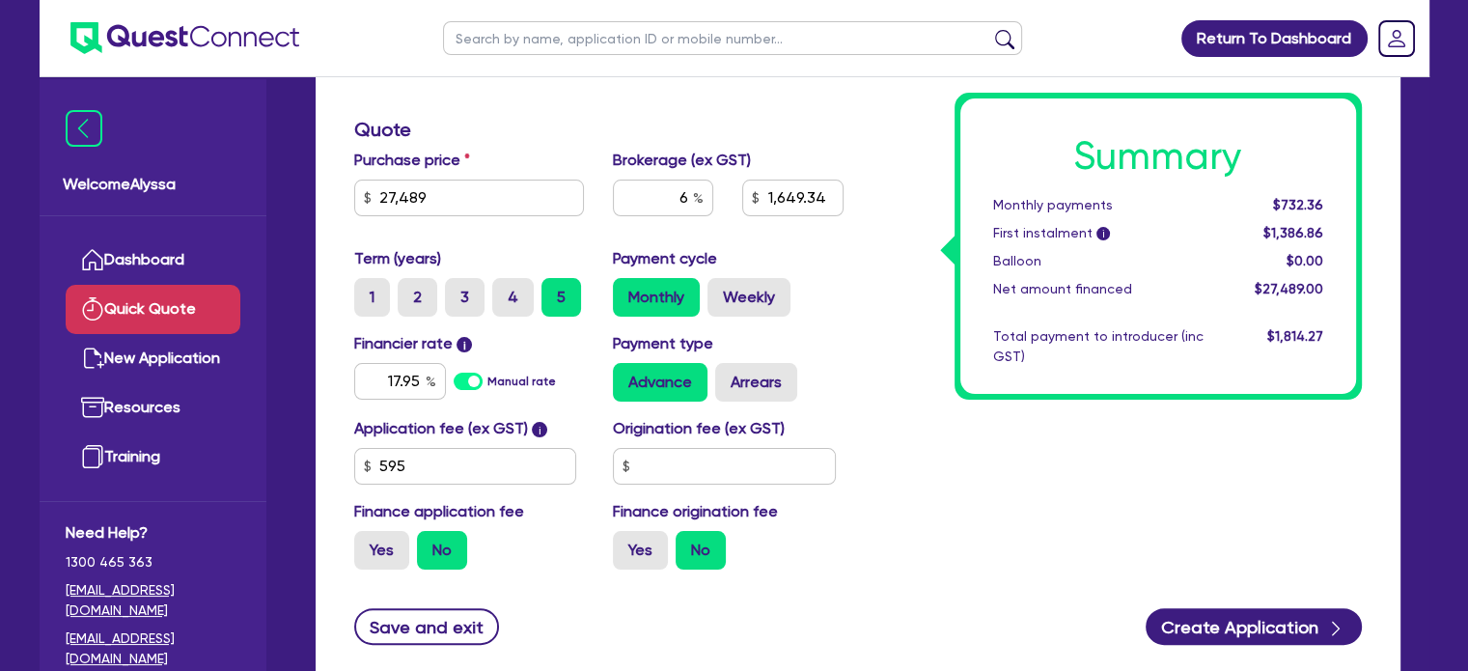
click at [838, 449] on div "Origination fee (ex GST)" at bounding box center [728, 451] width 260 height 68
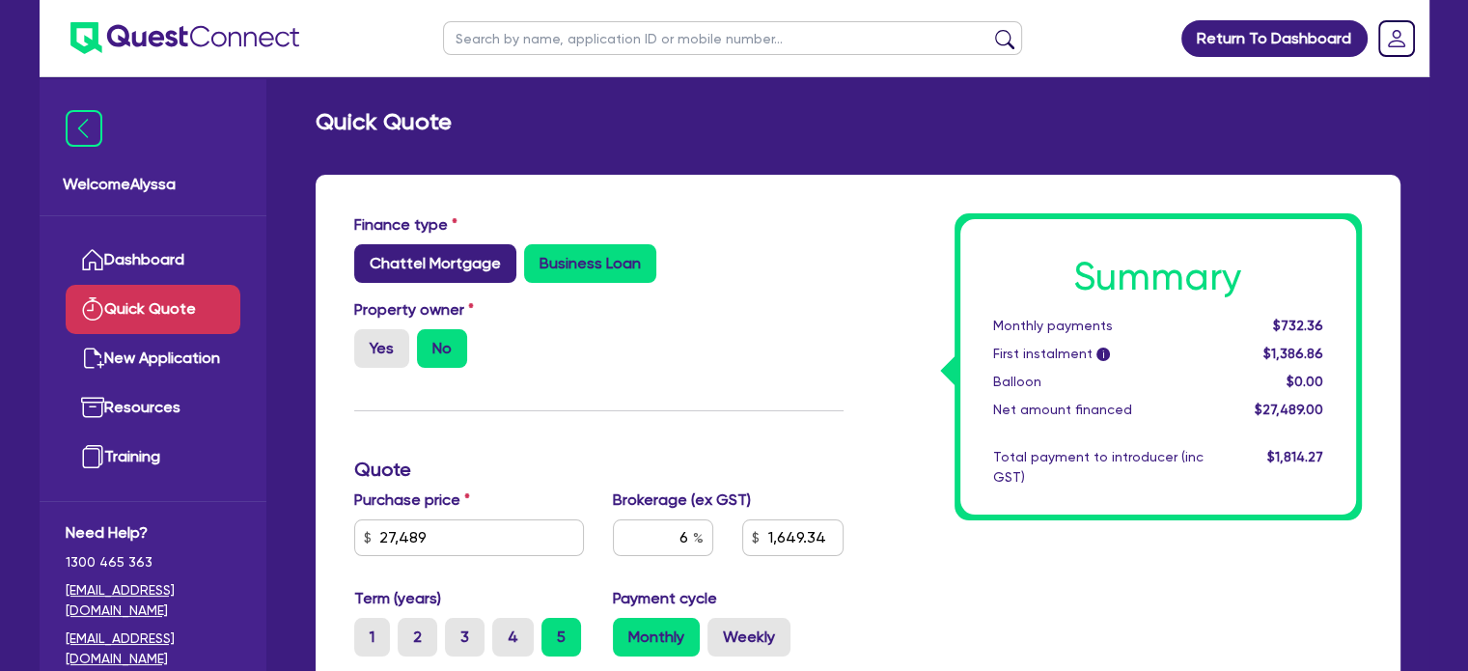
click at [423, 265] on label "Chattel Mortgage" at bounding box center [435, 263] width 162 height 39
click at [367, 257] on input "Chattel Mortgage" at bounding box center [360, 250] width 13 height 13
radio input "true"
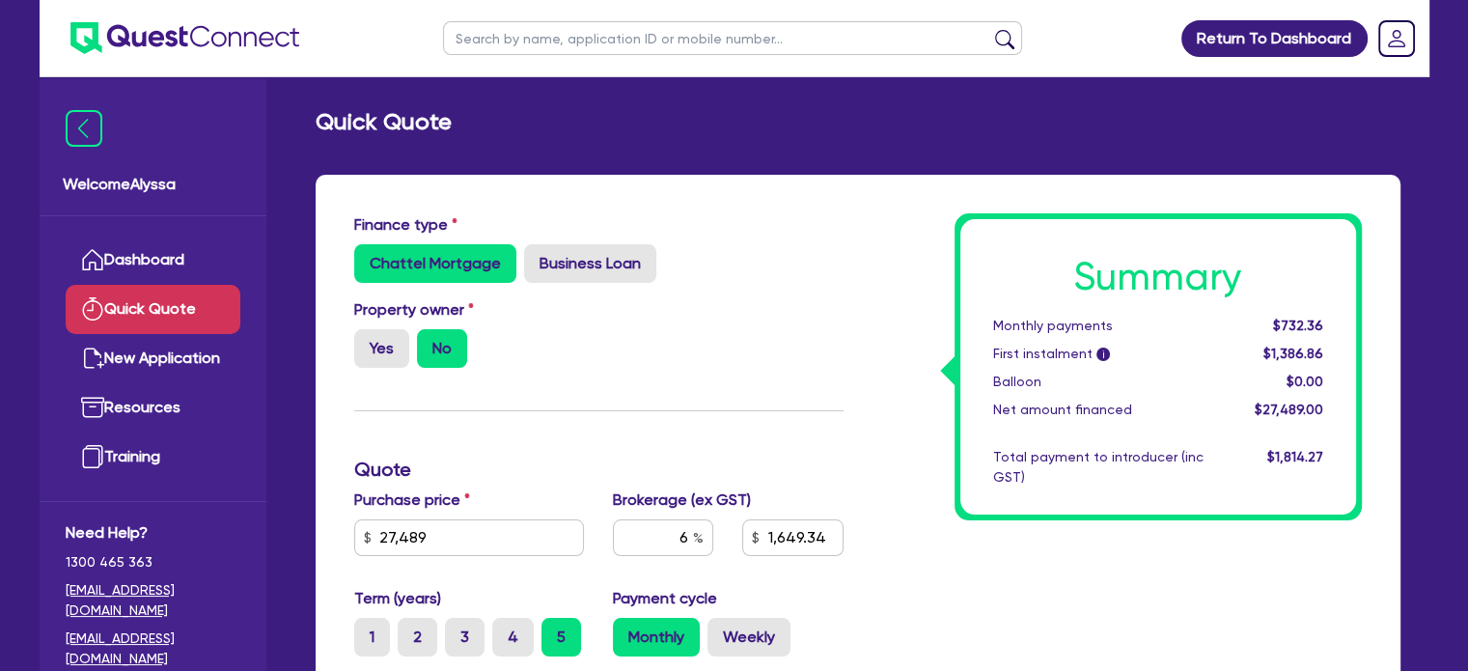
type input "1,649.34"
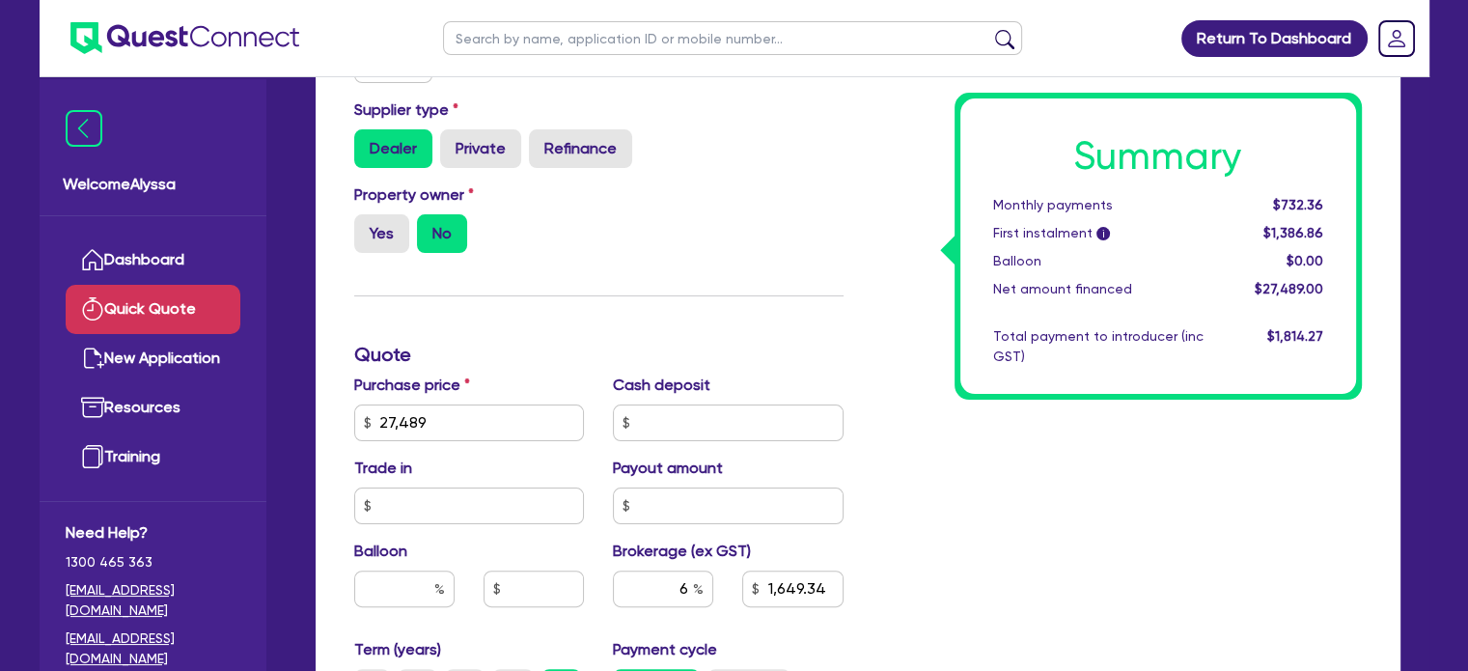
scroll to position [436, 0]
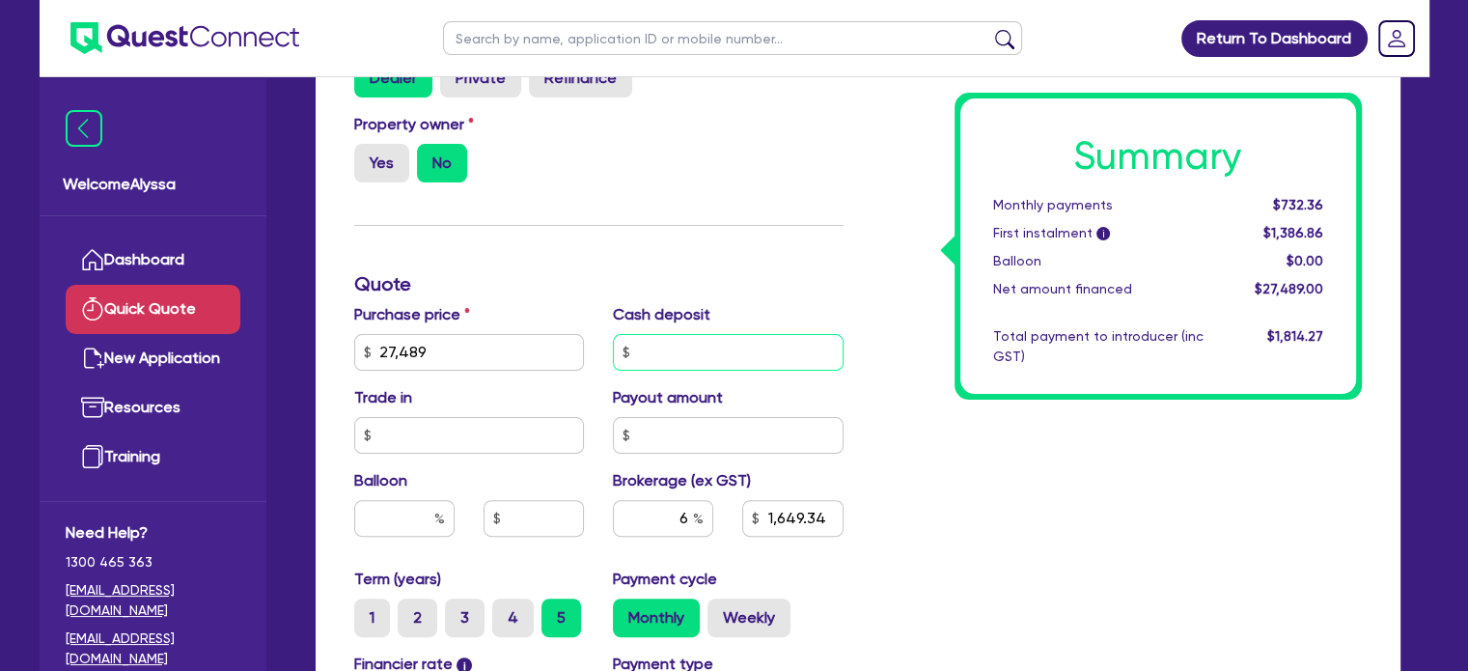
click at [664, 335] on input "text" at bounding box center [728, 352] width 231 height 37
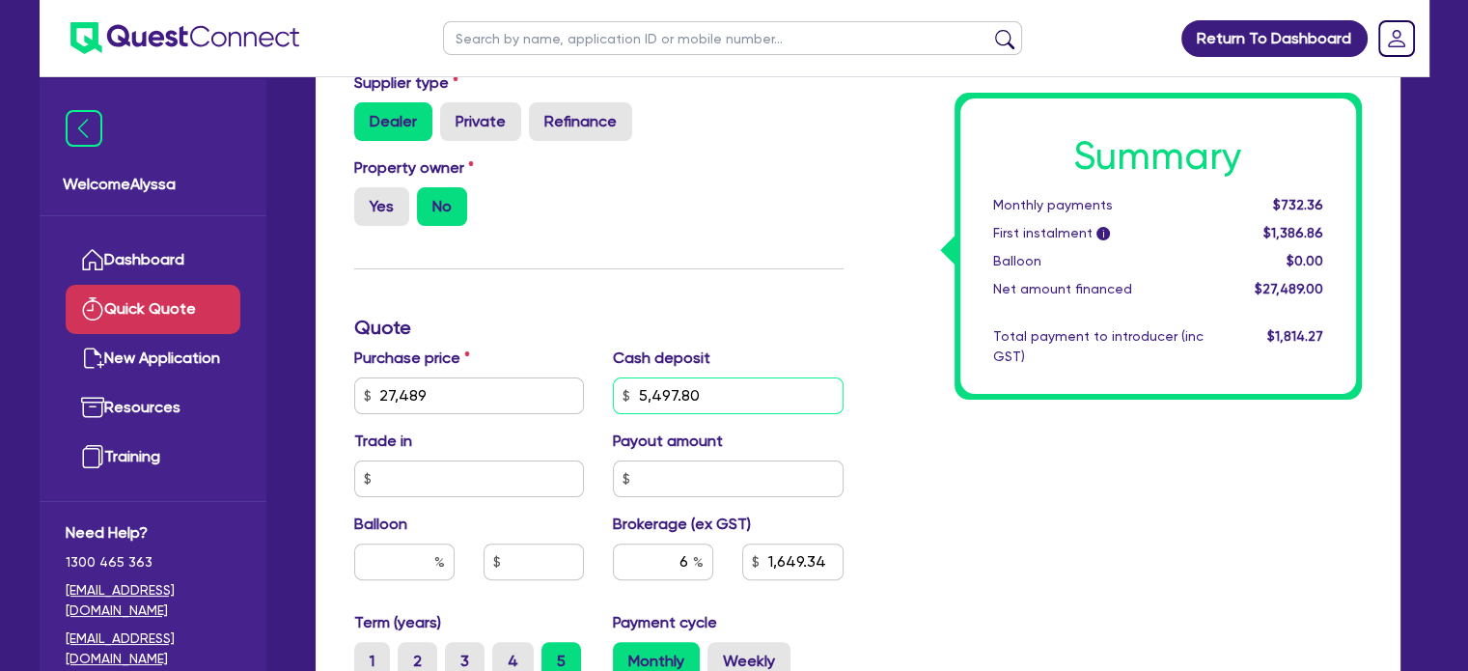
type input "5,497.80"
type input "1,319.47"
click at [671, 296] on div "Finance type Chattel Mortgage Business Loan Asset type category Select Cars and…" at bounding box center [599, 385] width 518 height 1128
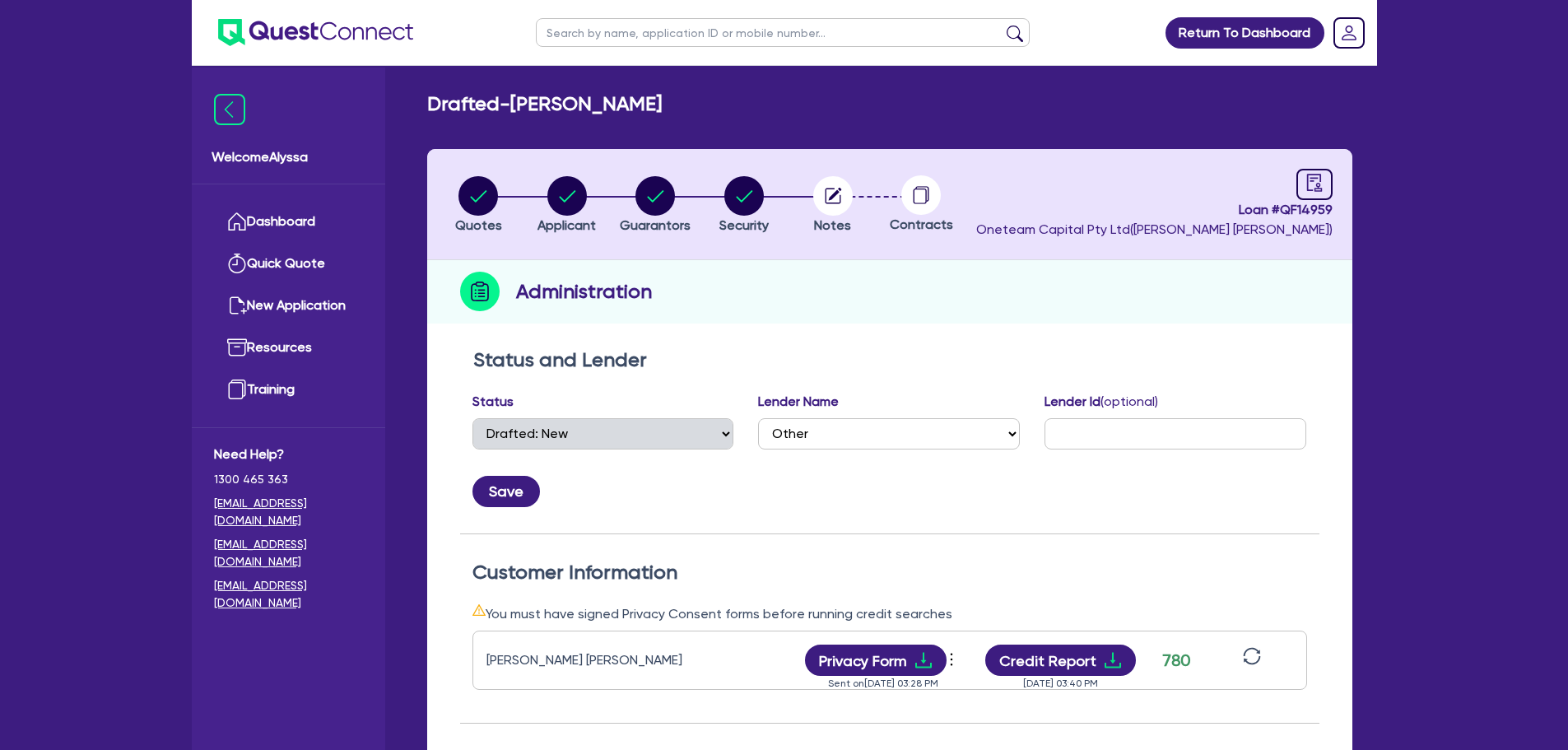
select select "DRAFTED_NEW"
select select "Other"
click at [483, 181] on circle "button" at bounding box center [478, 195] width 39 height 39
select select "TERTIARY_ASSETS"
select select "BEAUTY_EQUIPMENT"
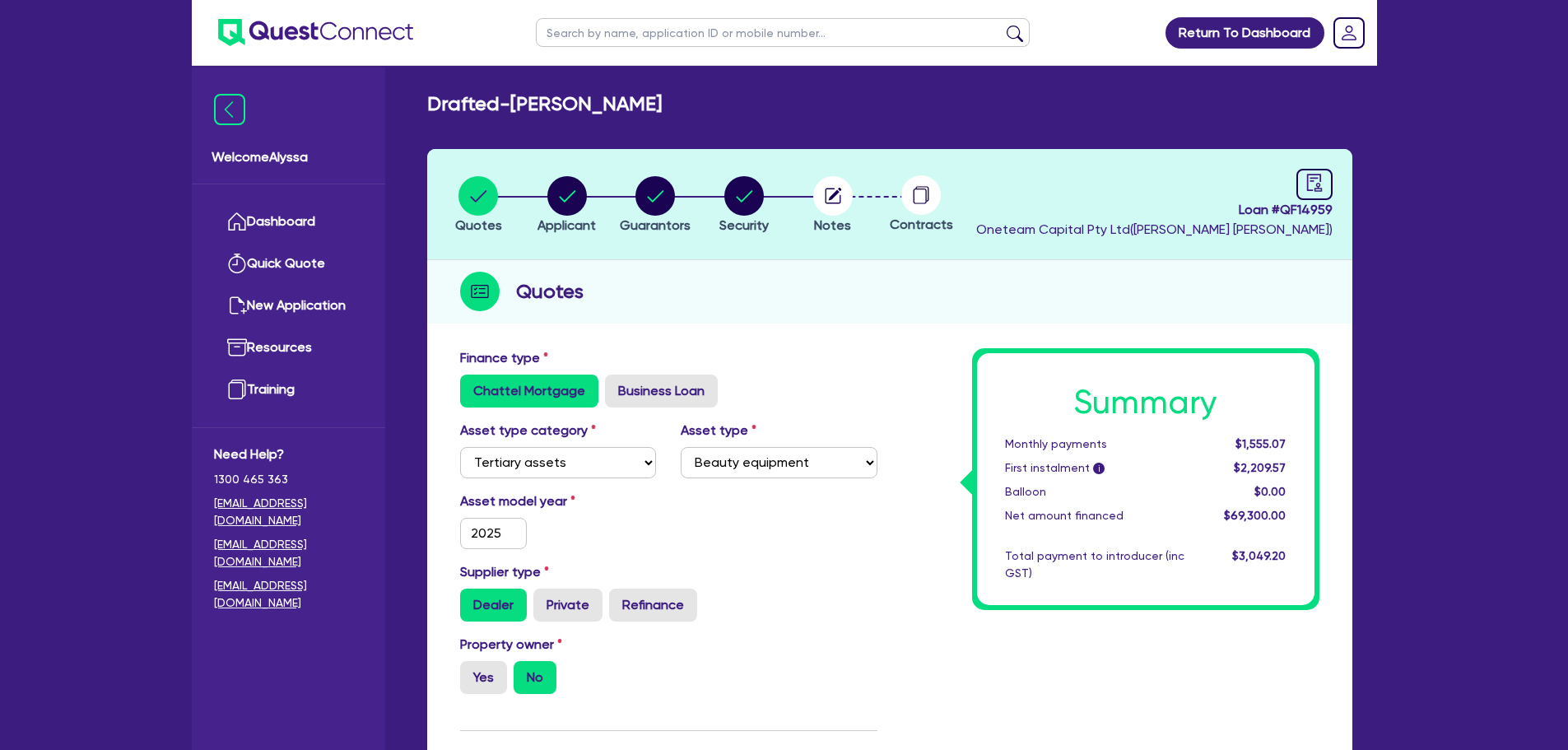
click at [536, 206] on li "Applicant" at bounding box center [567, 205] width 89 height 58
click at [555, 206] on circle "button" at bounding box center [567, 195] width 39 height 39
select select "SOLE_TRADER"
select select "HEALTH_BEAUTY"
select select "HAIR_BEAUTY_SALONS"
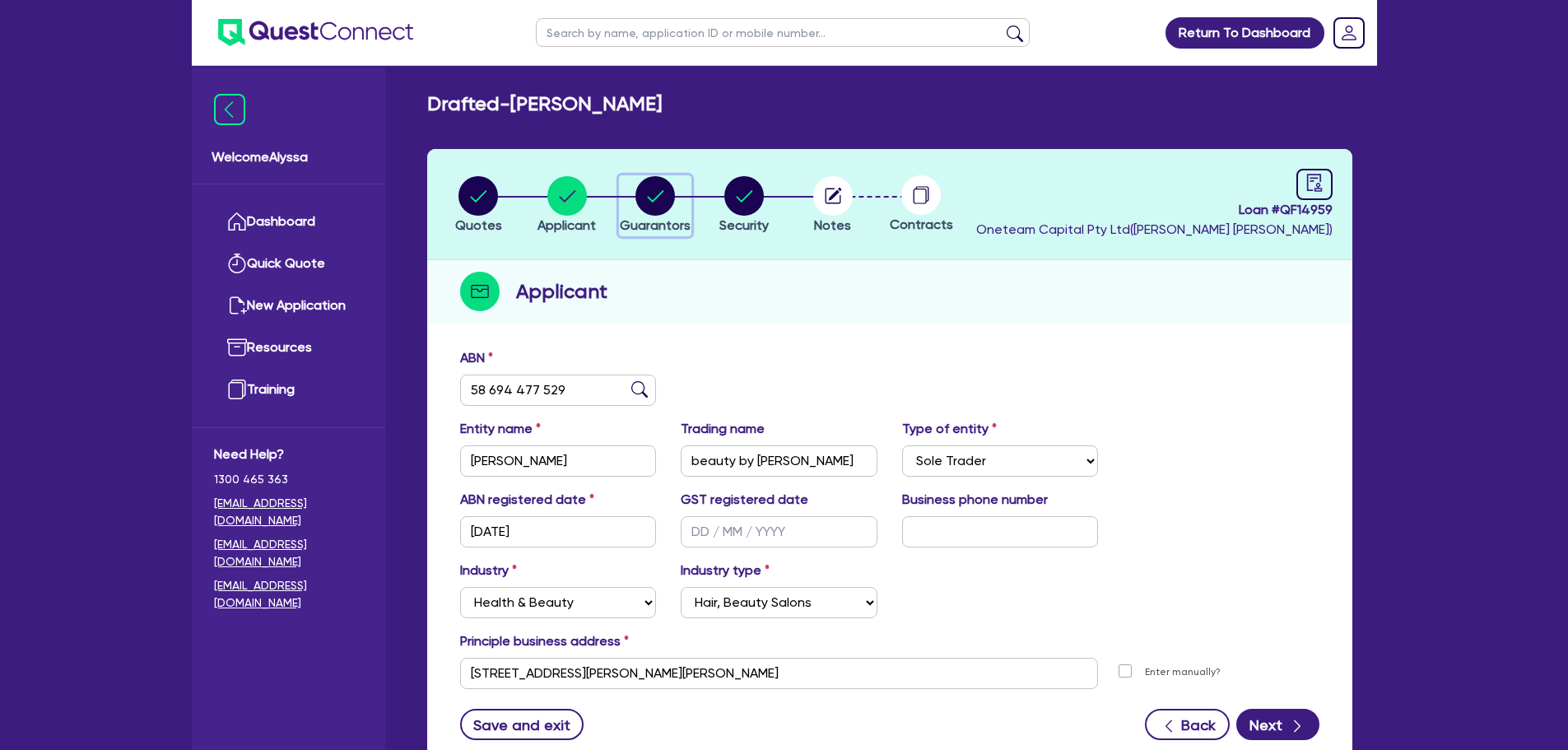
click at [650, 198] on circle "button" at bounding box center [655, 195] width 39 height 39
select select "MRS"
select select "[GEOGRAPHIC_DATA]"
select select "DE_FACTO"
select select "CASH"
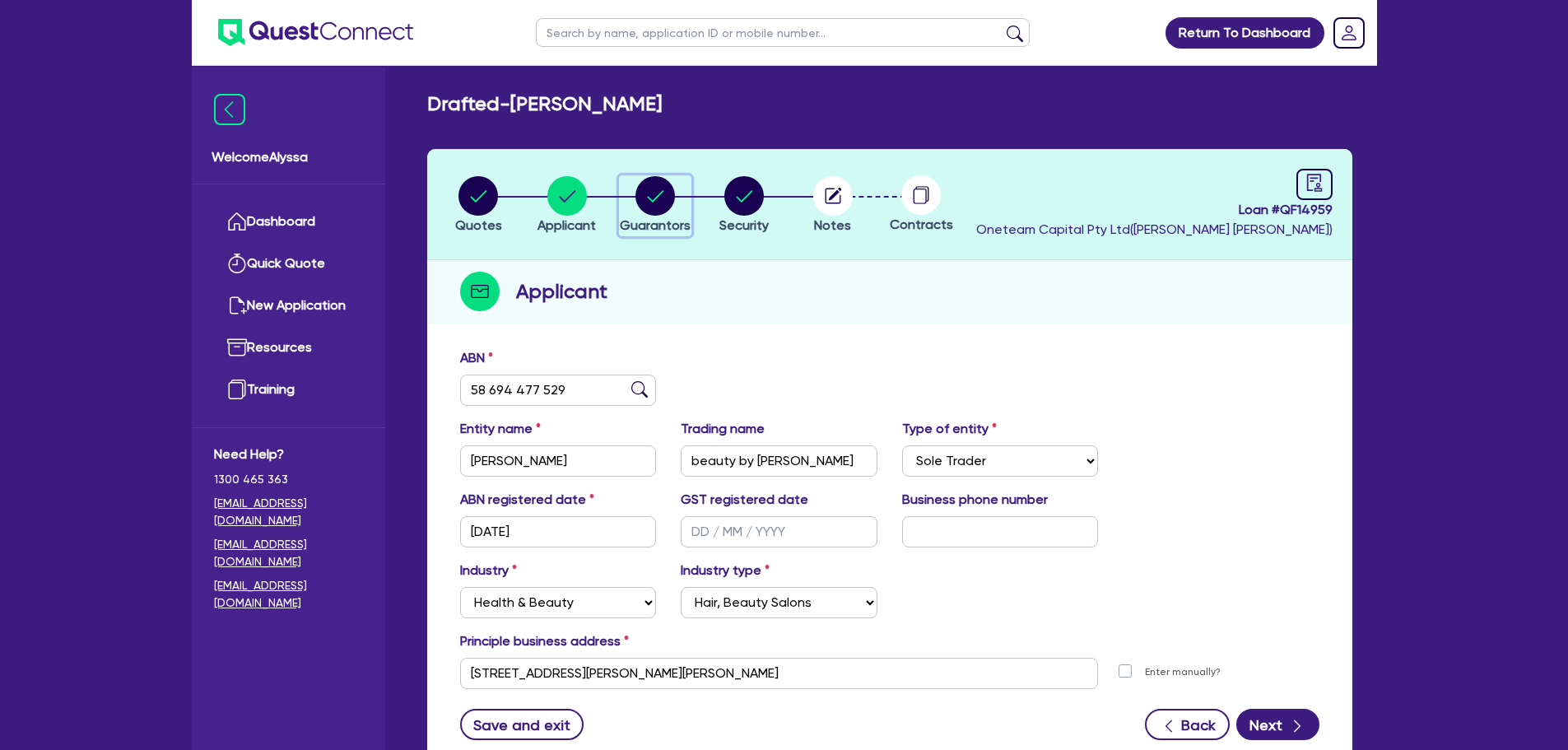
select select "VEHICLE"
select select "OTHER"
select select "VEHICLE_LOAN"
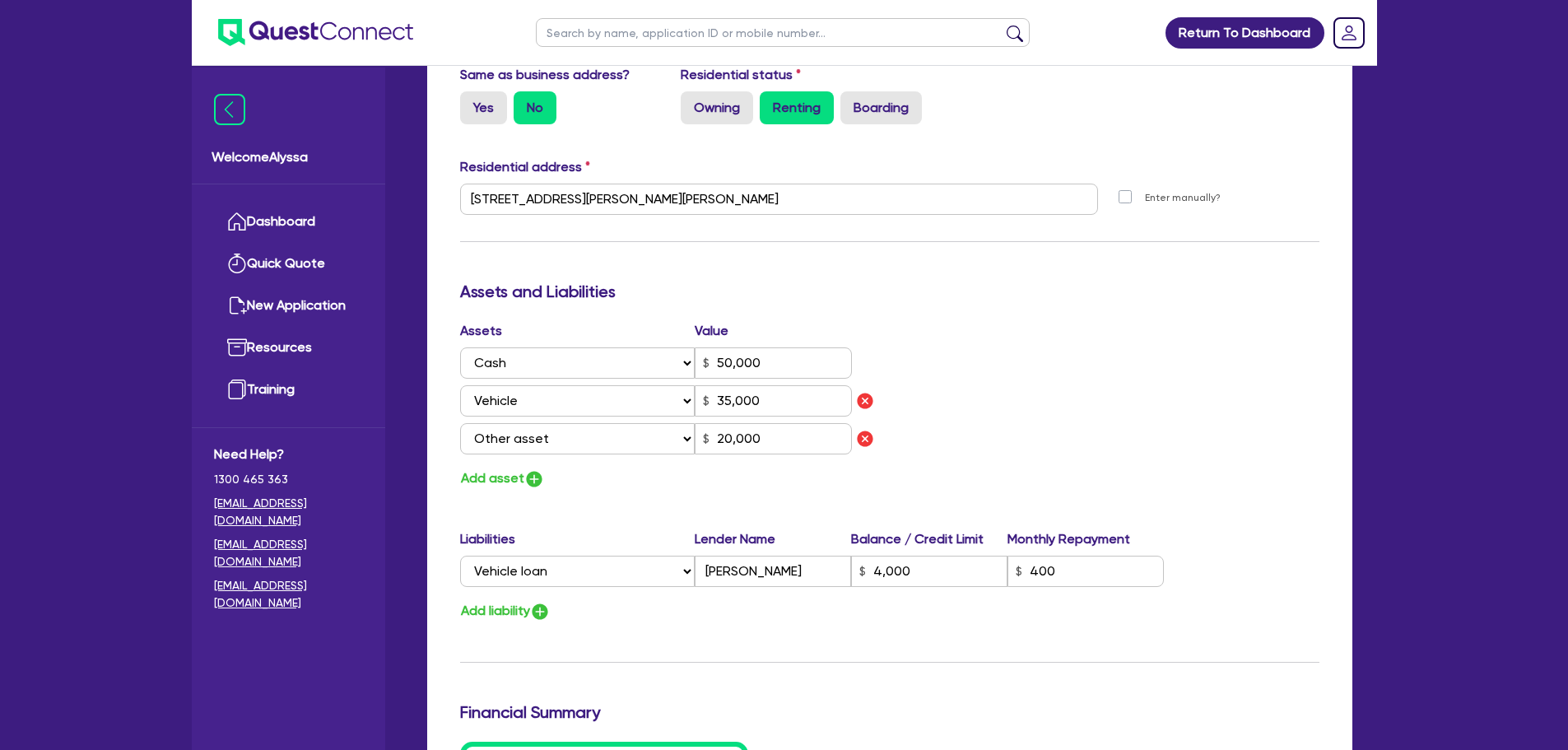
scroll to position [764, 0]
